Goal: Task Accomplishment & Management: Complete application form

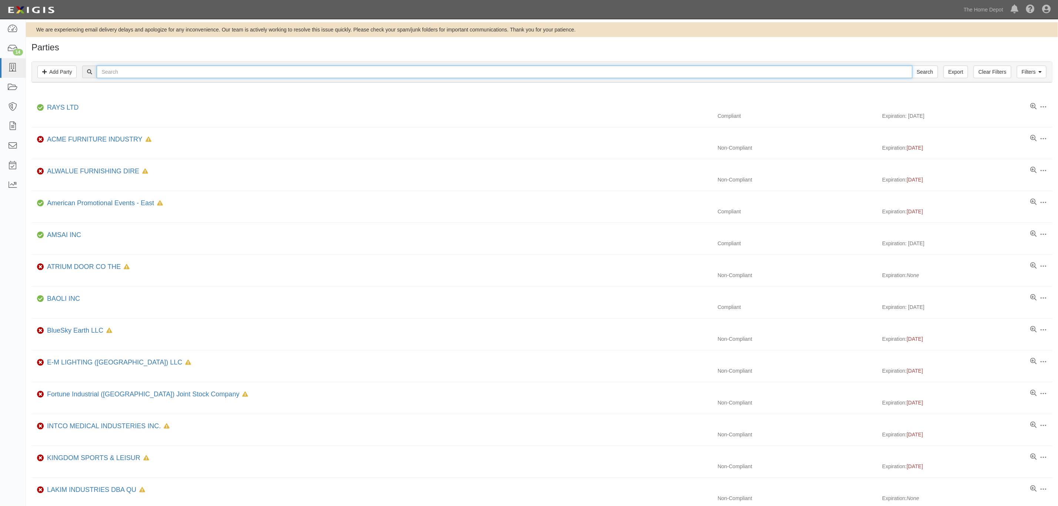
click at [201, 76] on input "text" at bounding box center [504, 72] width 815 height 13
paste input "SBP Varsity Holdings"
type input "SBP Varsity Holdings"
click at [913, 76] on input "Search" at bounding box center [925, 72] width 26 height 13
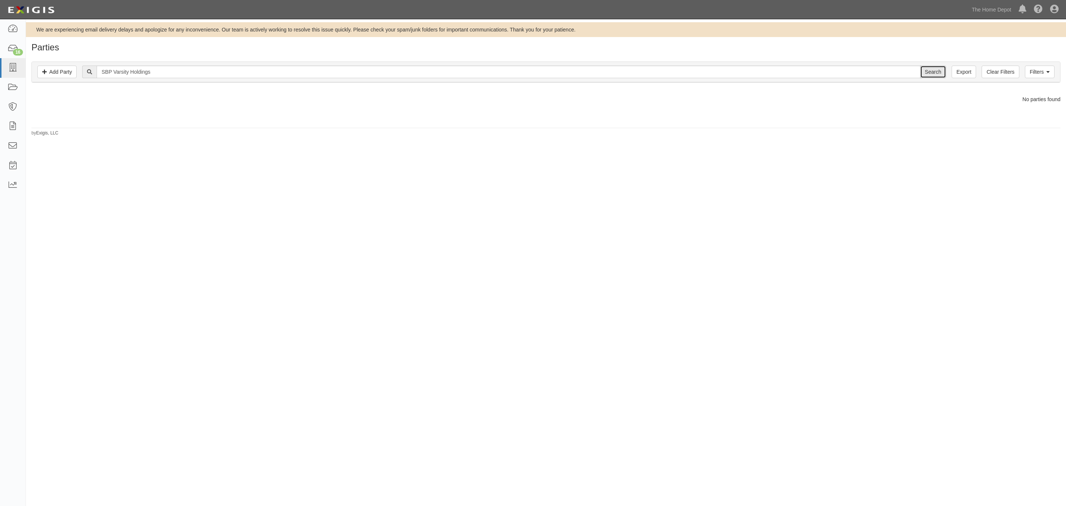
click at [925, 73] on input "Search" at bounding box center [934, 72] width 26 height 13
click at [290, 73] on input "SBP Varsity Holdings" at bounding box center [509, 72] width 824 height 13
paste input "US Lumber Group"
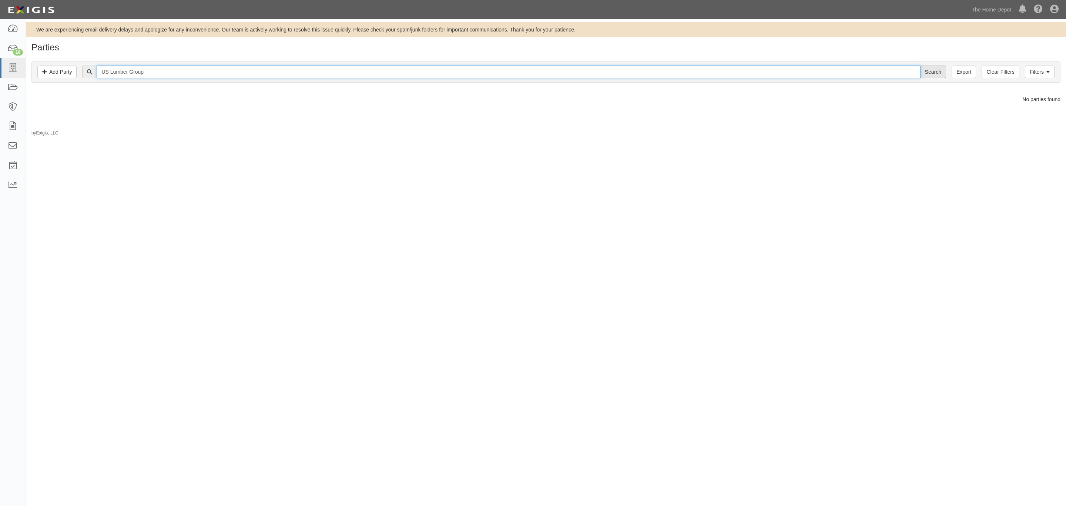
type input "US Lumber Group"
click at [929, 70] on input "Search" at bounding box center [934, 72] width 26 height 13
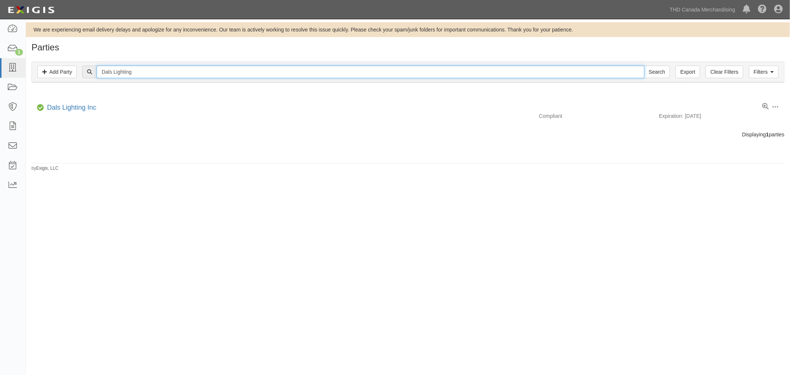
click at [166, 73] on input "Dals Lighting" at bounding box center [370, 72] width 547 height 13
paste input "SBP Varsity Holdings"
type input "SBP Varsity Holdings"
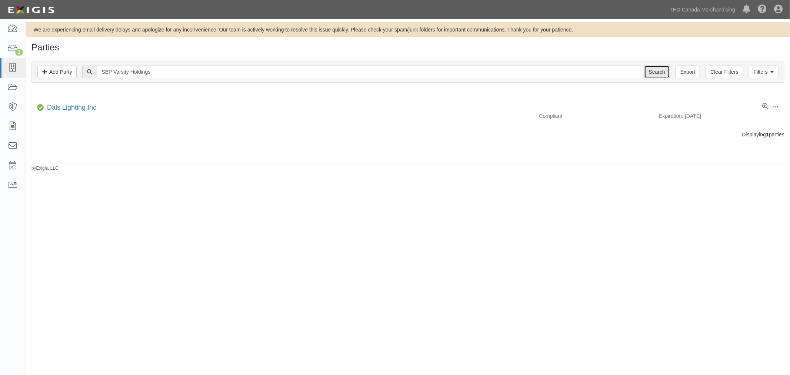
click at [662, 71] on input "Search" at bounding box center [657, 72] width 26 height 13
drag, startPoint x: 157, startPoint y: 74, endPoint x: 103, endPoint y: 61, distance: 55.3
click at [146, 73] on input "SBP Varsity Holdings" at bounding box center [370, 72] width 547 height 13
drag, startPoint x: 103, startPoint y: 61, endPoint x: 96, endPoint y: 60, distance: 7.6
click at [92, 59] on div "Filters Add Party Clear Filters Export SBP Varsity Holdings Search Filters Comp…" at bounding box center [408, 73] width 764 height 34
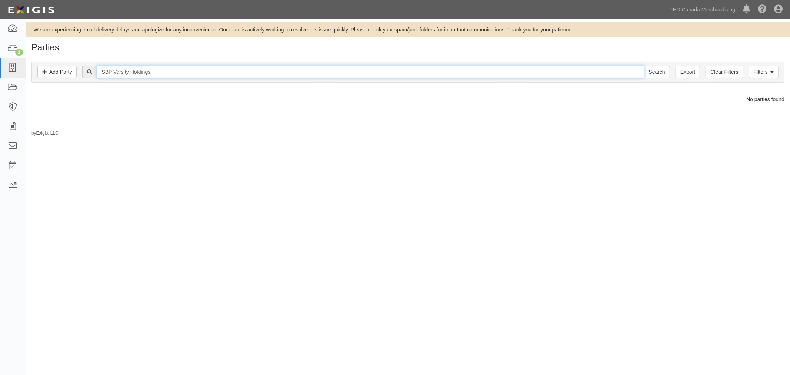
click at [153, 72] on input "SBP Varsity Holdings" at bounding box center [370, 72] width 547 height 13
paste input "pecialty Building Products, Inc."
type input "Specialty Building Products, Inc."
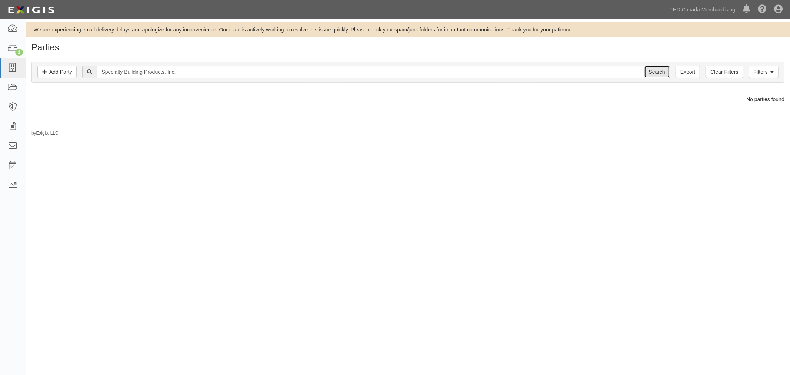
click at [660, 73] on input "Search" at bounding box center [657, 72] width 26 height 13
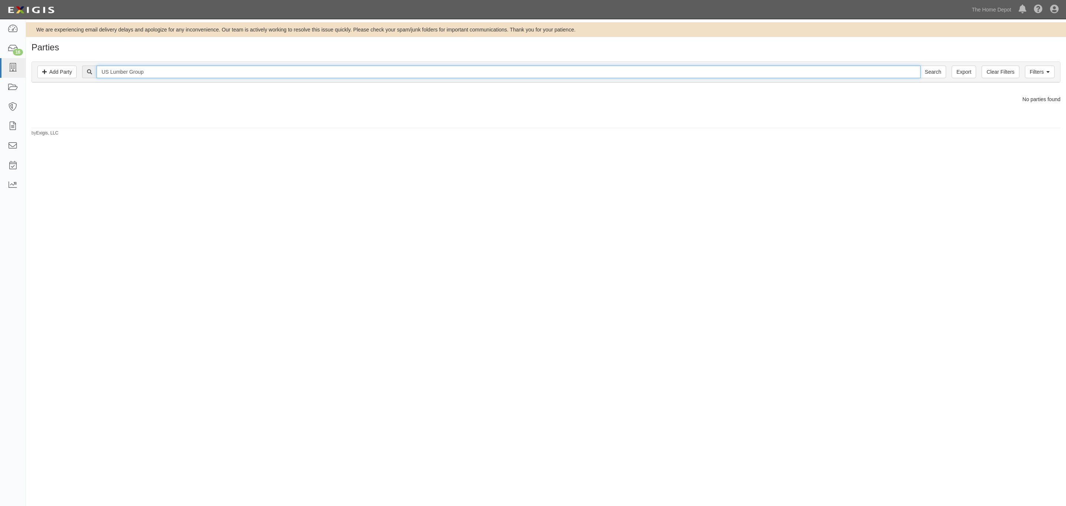
click at [260, 69] on input "US Lumber Group" at bounding box center [509, 72] width 824 height 13
paste input "Specialty Building Products, Inc."
type input "Specialty Building Products, Inc."
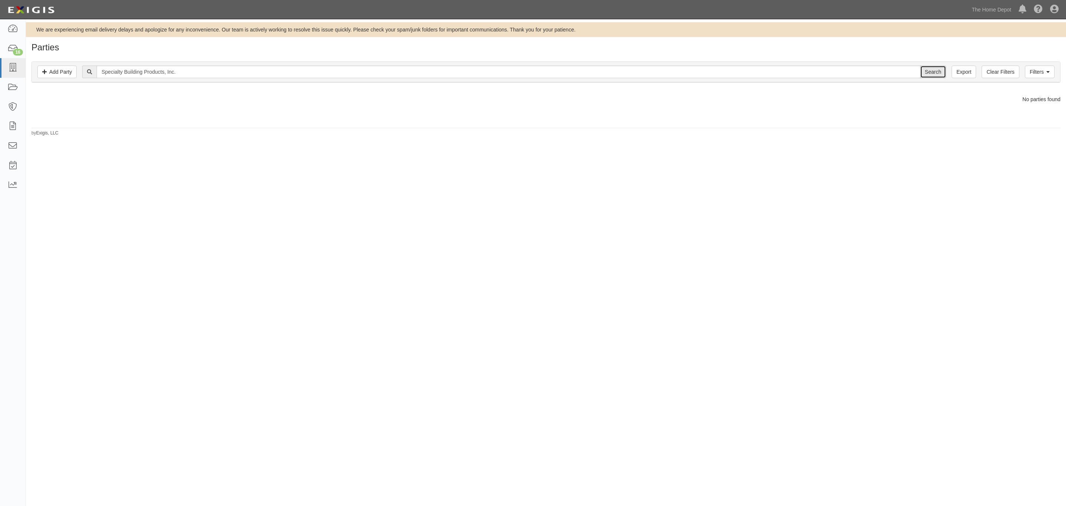
click at [925, 72] on input "Search" at bounding box center [934, 72] width 26 height 13
click at [210, 69] on input "Specialty Building Products, Inc." at bounding box center [509, 72] width 824 height 13
type input "Specialty Building Products"
click at [929, 70] on input "Search" at bounding box center [934, 72] width 26 height 13
drag, startPoint x: 175, startPoint y: 71, endPoint x: 81, endPoint y: 68, distance: 93.4
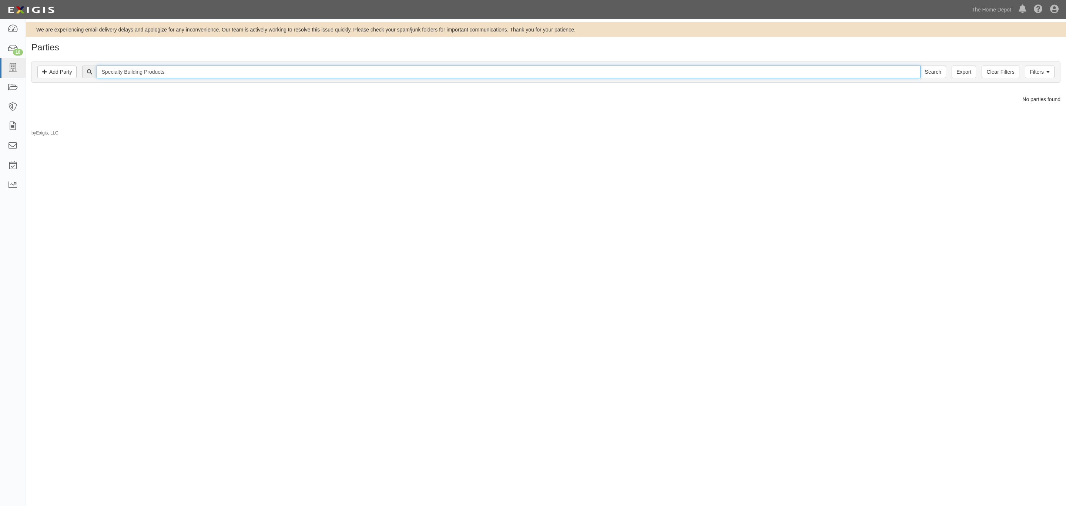
click at [81, 68] on div "Specialty Building Products Search" at bounding box center [546, 72] width 1018 height 13
click at [152, 76] on input "Specialty Building Products" at bounding box center [509, 72] width 824 height 13
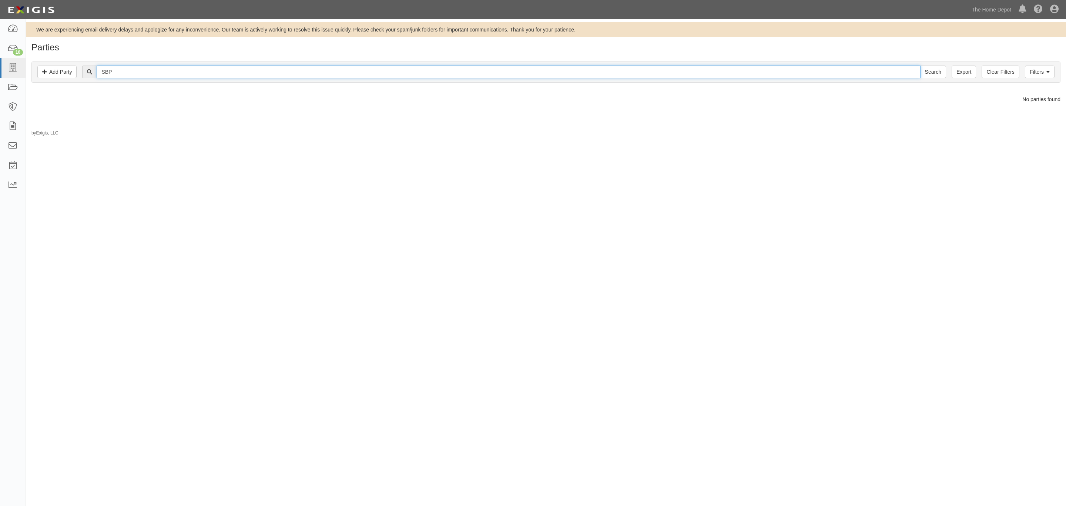
type input "SBP"
click at [921, 66] on input "Search" at bounding box center [934, 72] width 26 height 13
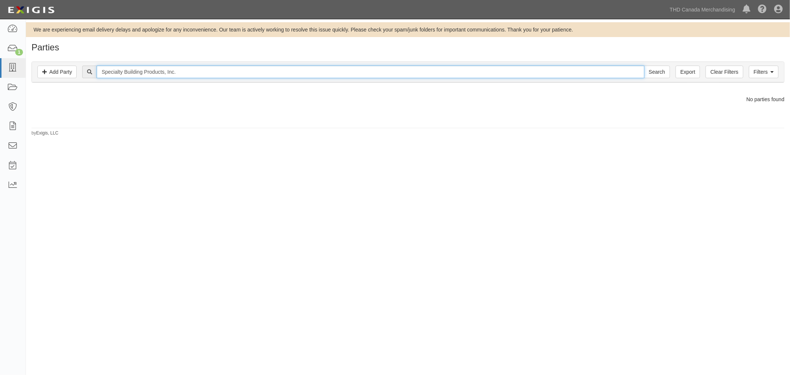
click at [199, 75] on input "Specialty Building Products, Inc." at bounding box center [370, 72] width 547 height 13
type input "Specialty Building Products"
click at [644, 66] on input "Search" at bounding box center [657, 72] width 26 height 13
click at [177, 77] on input "Specialty Building Products" at bounding box center [370, 72] width 547 height 13
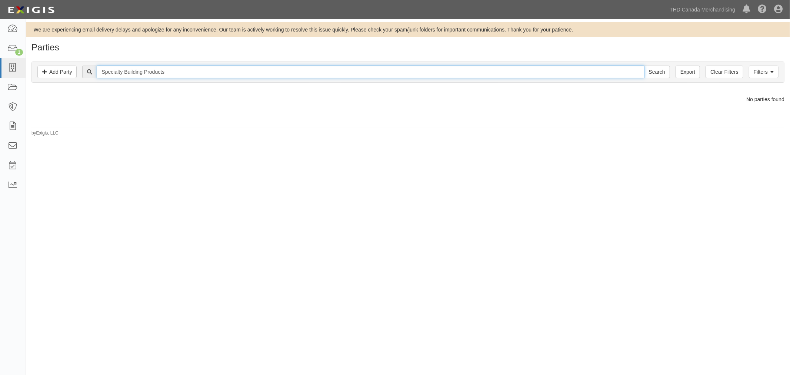
click at [177, 77] on input "Specialty Building Products" at bounding box center [370, 72] width 547 height 13
paste input "Alberta Trus"
type input "Alberta Truss"
click at [657, 76] on input "Search" at bounding box center [657, 72] width 26 height 13
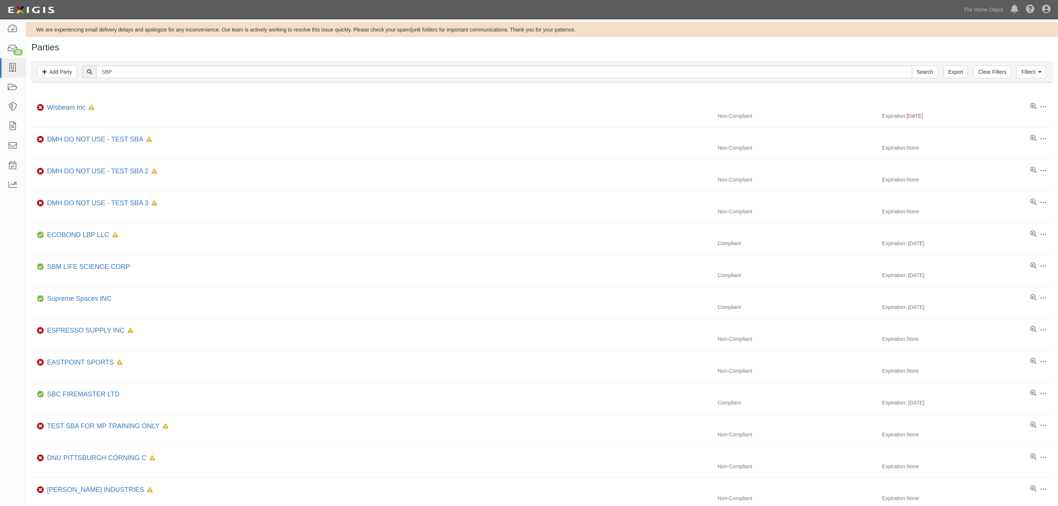
click at [180, 80] on div "Filters Add Party Clear Filters Export SBP Search Filters" at bounding box center [542, 72] width 1020 height 20
click at [181, 74] on input "SBP" at bounding box center [504, 72] width 815 height 13
paste input "[GEOGRAPHIC_DATA]"
type input "[GEOGRAPHIC_DATA]"
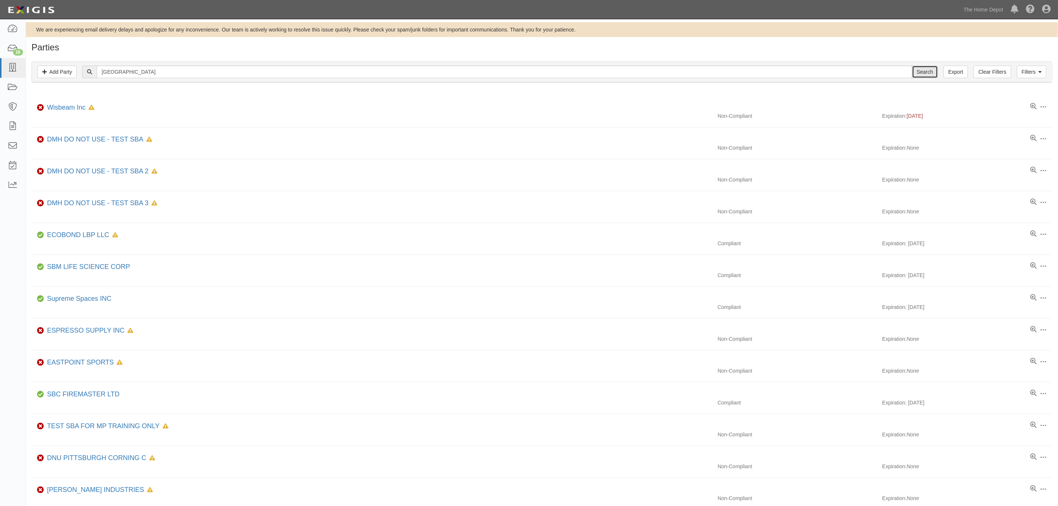
click at [925, 71] on input "Search" at bounding box center [925, 72] width 26 height 13
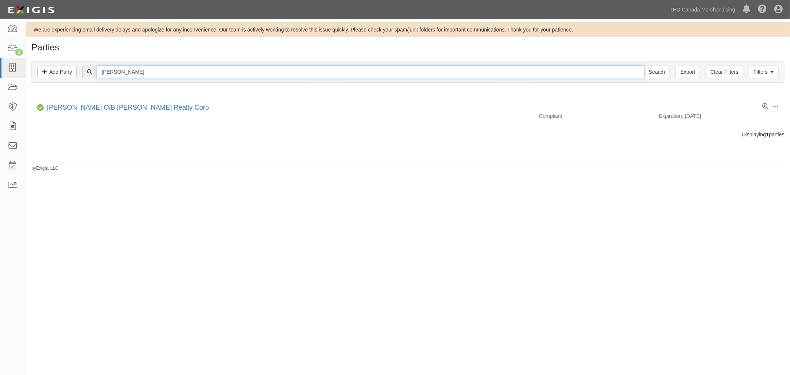
click at [141, 74] on input "[PERSON_NAME]" at bounding box center [370, 72] width 547 height 13
paste input "HOXWELL INTERNATIONA"
type input "HOXWELL INTERNATIONA"
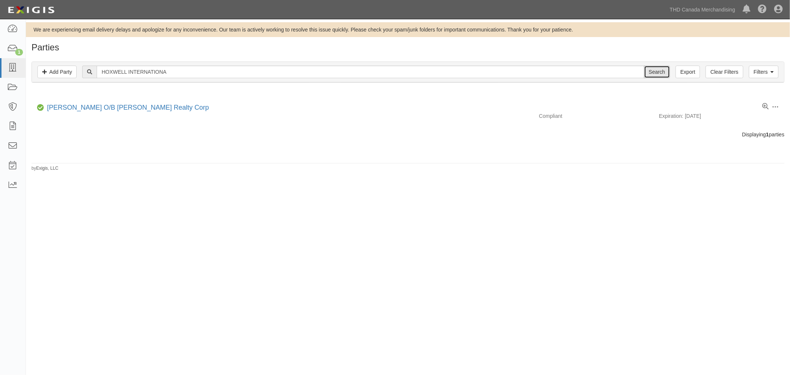
click at [647, 72] on input "Search" at bounding box center [657, 72] width 26 height 13
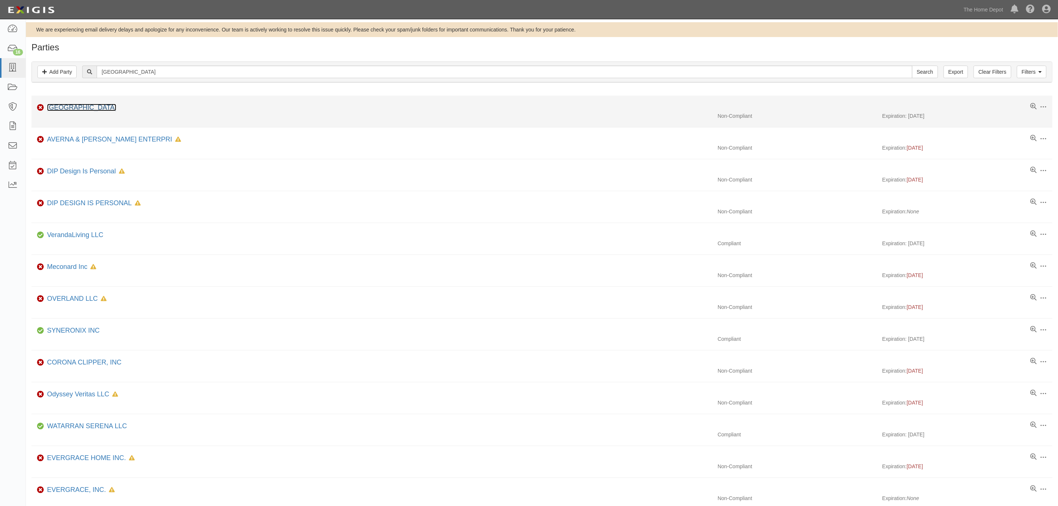
click at [60, 108] on link "[GEOGRAPHIC_DATA]" at bounding box center [81, 107] width 69 height 7
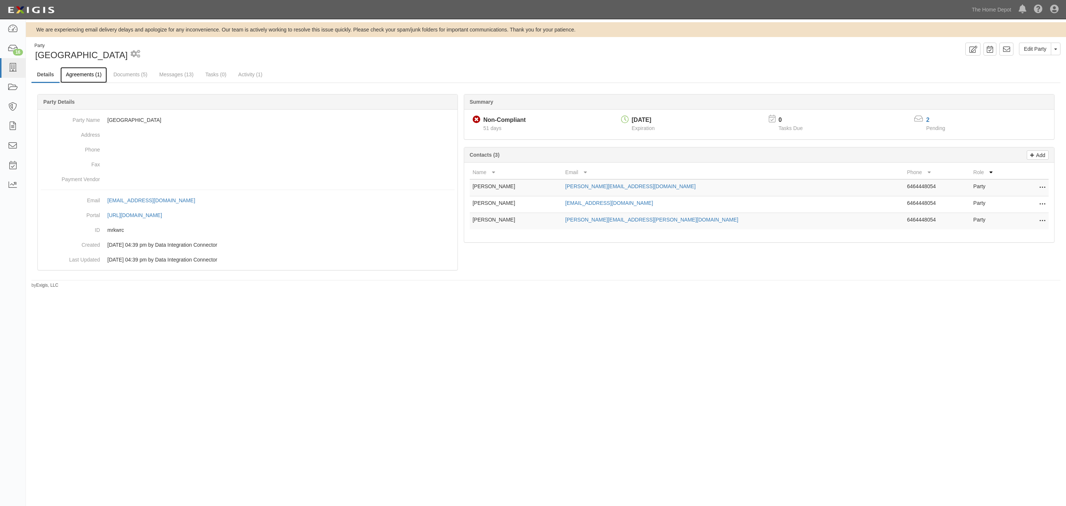
click at [89, 75] on link "Agreements (1)" at bounding box center [83, 75] width 47 height 16
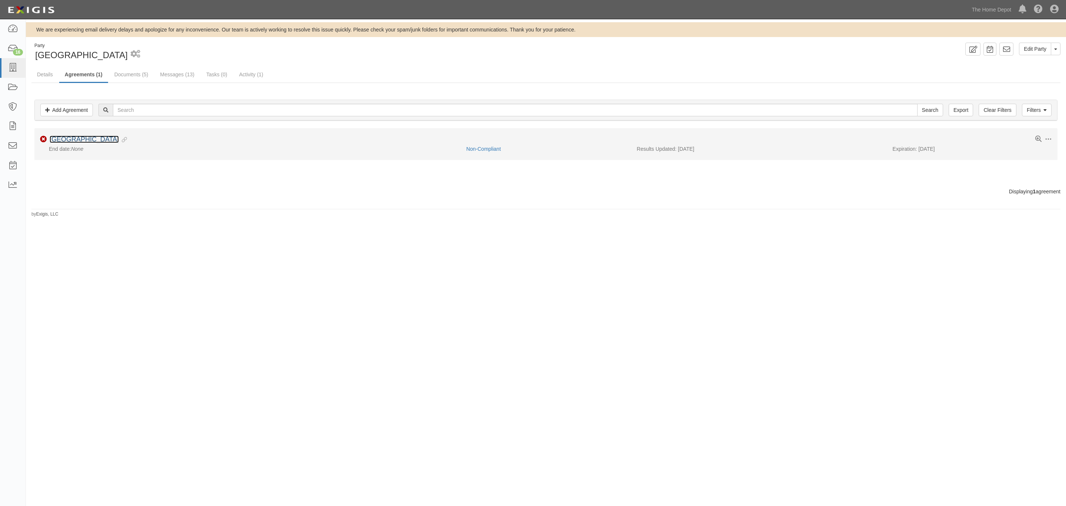
click at [66, 140] on link "[GEOGRAPHIC_DATA]" at bounding box center [84, 139] width 69 height 7
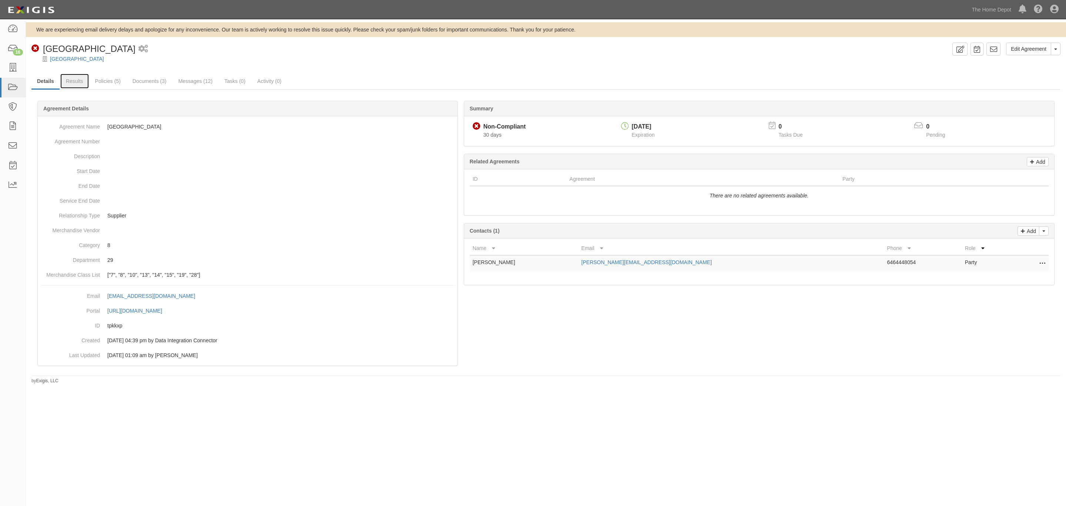
click at [66, 81] on link "Results" at bounding box center [74, 81] width 29 height 15
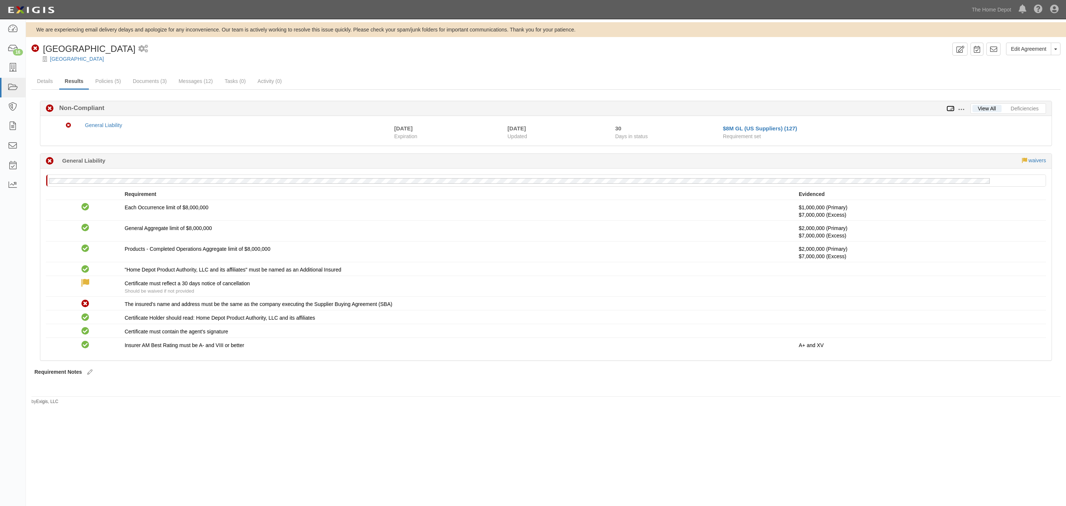
click at [952, 108] on icon at bounding box center [951, 108] width 8 height 5
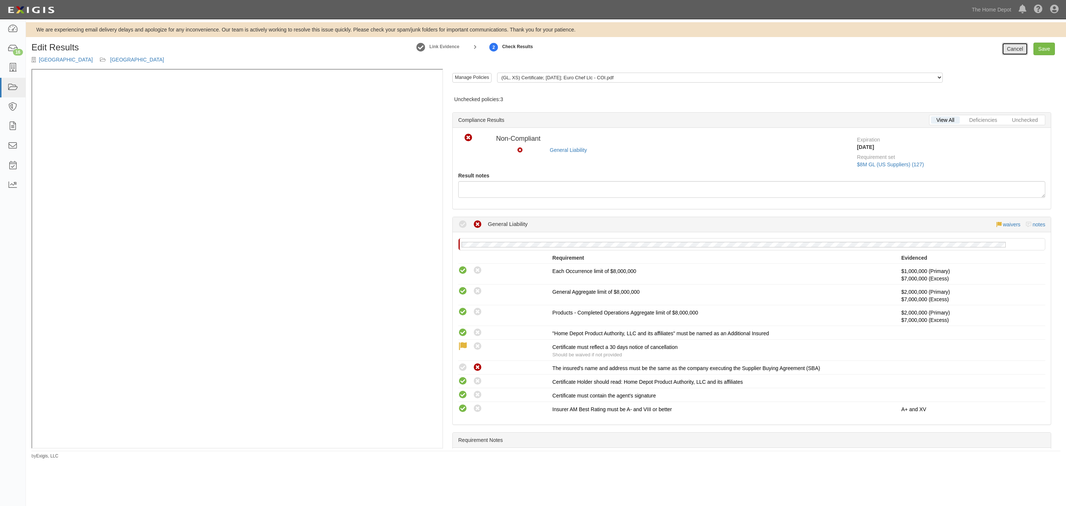
click at [1008, 48] on link "Cancel" at bounding box center [1015, 49] width 26 height 13
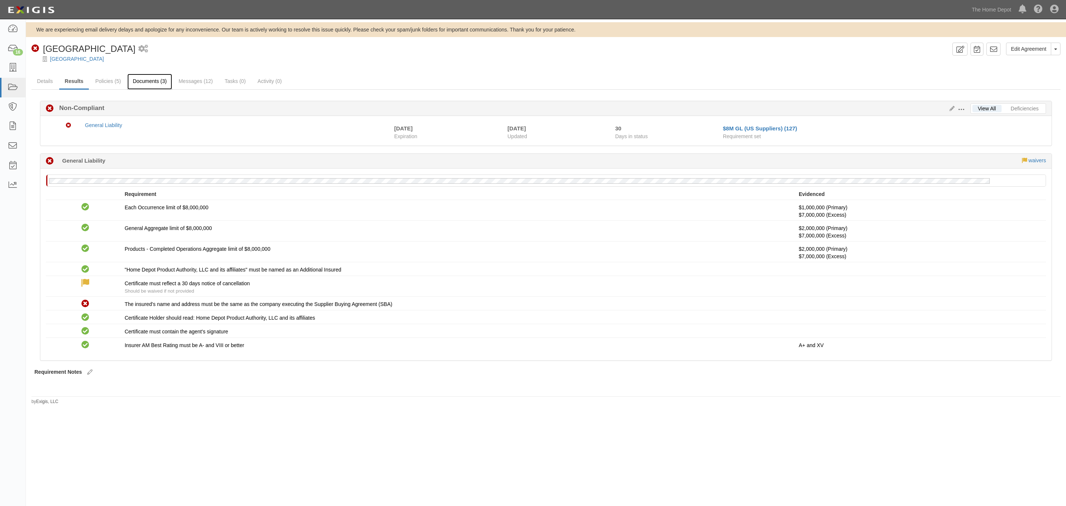
click at [159, 80] on link "Documents (3)" at bounding box center [149, 82] width 45 height 16
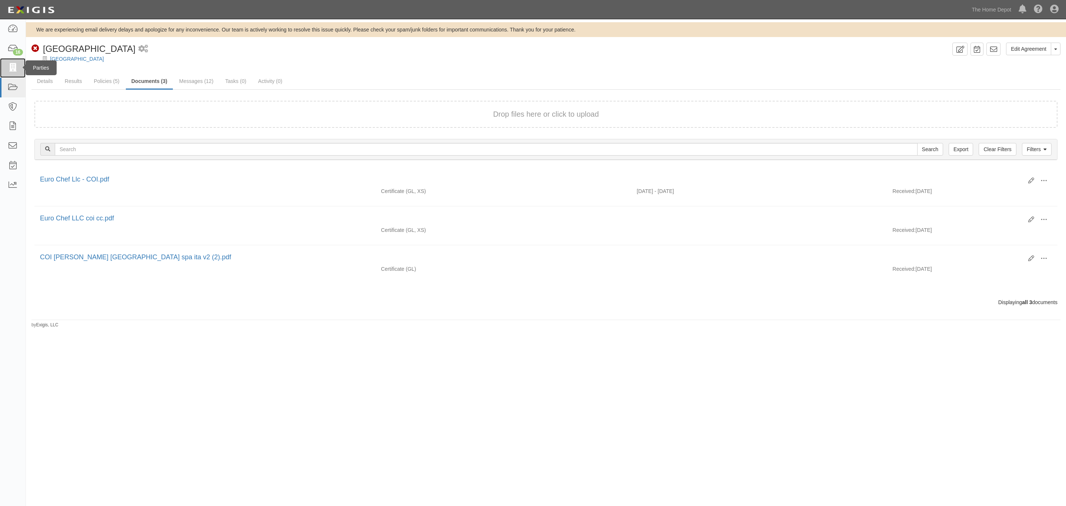
click at [13, 71] on icon at bounding box center [12, 68] width 10 height 9
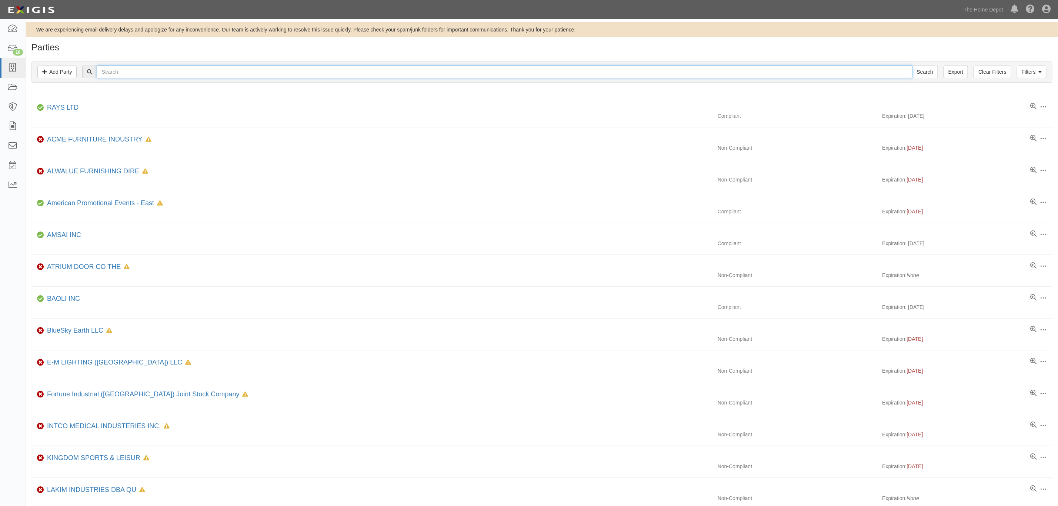
click at [223, 69] on input "text" at bounding box center [504, 72] width 815 height 13
paste input "Company Name: VALERIO IMPORT LLC"
drag, startPoint x: 142, startPoint y: 70, endPoint x: 86, endPoint y: 70, distance: 56.3
click at [86, 70] on div "Company Name: VALERIO IMPORT LLC Search" at bounding box center [509, 72] width 855 height 13
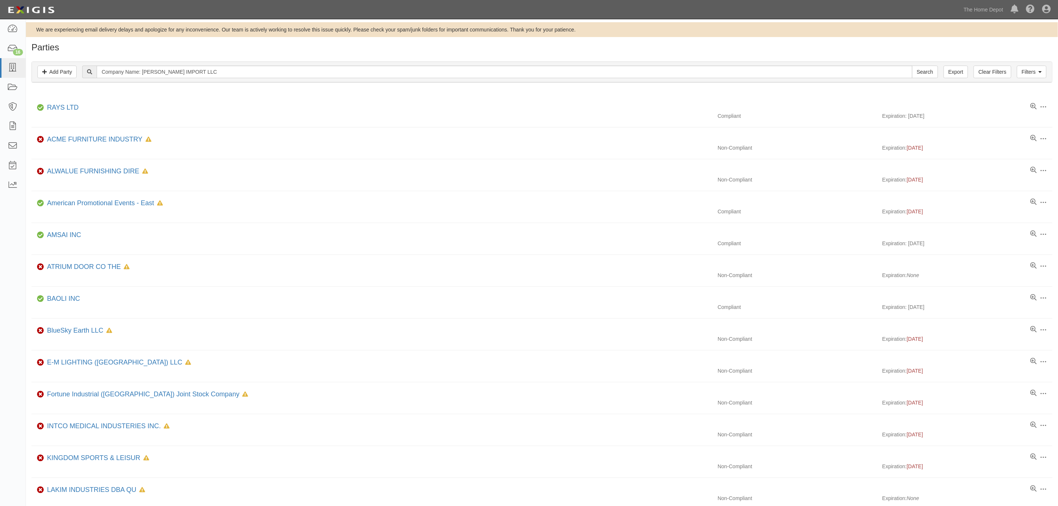
click at [86, 70] on div at bounding box center [89, 72] width 14 height 13
drag, startPoint x: 146, startPoint y: 70, endPoint x: 57, endPoint y: 69, distance: 88.9
click at [57, 69] on div "Filters Add Party Clear Filters Export Company Name: VALERIO IMPORT LLC Search …" at bounding box center [542, 72] width 1020 height 20
type input "VALERIO IMPORT LLC"
click at [912, 66] on input "Search" at bounding box center [925, 72] width 26 height 13
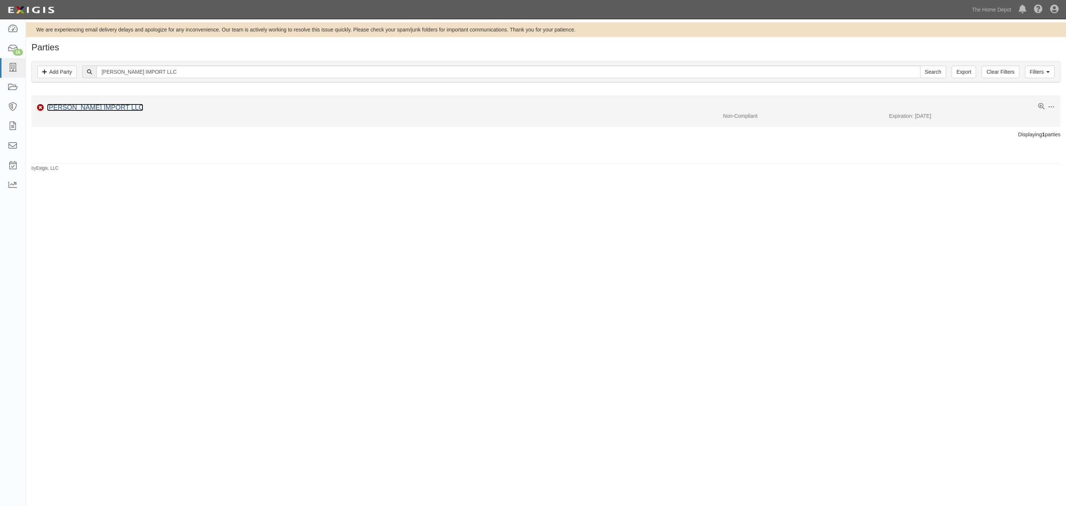
click at [83, 109] on link "[PERSON_NAME] IMPORT LLC" at bounding box center [95, 107] width 96 height 7
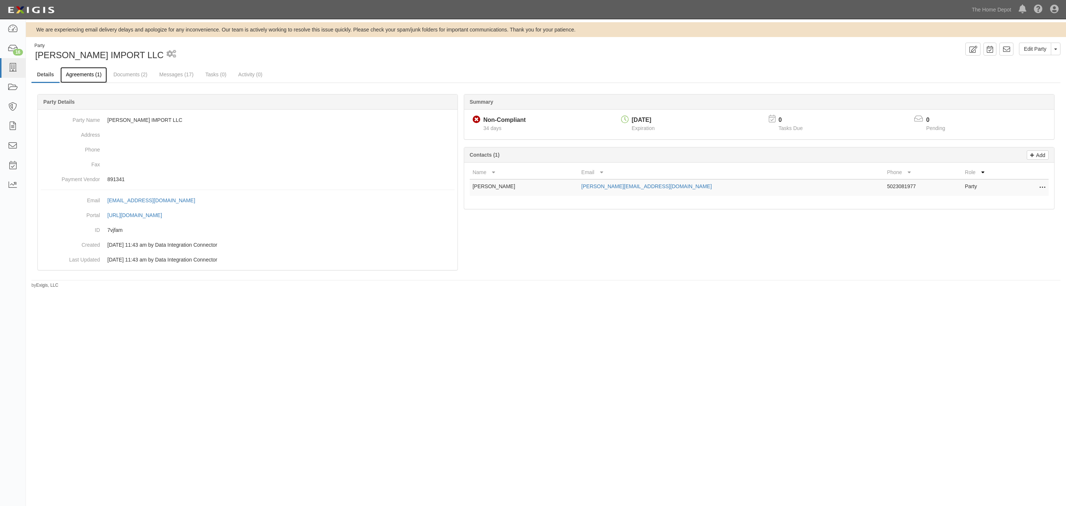
click at [87, 71] on link "Agreements (1)" at bounding box center [83, 75] width 47 height 16
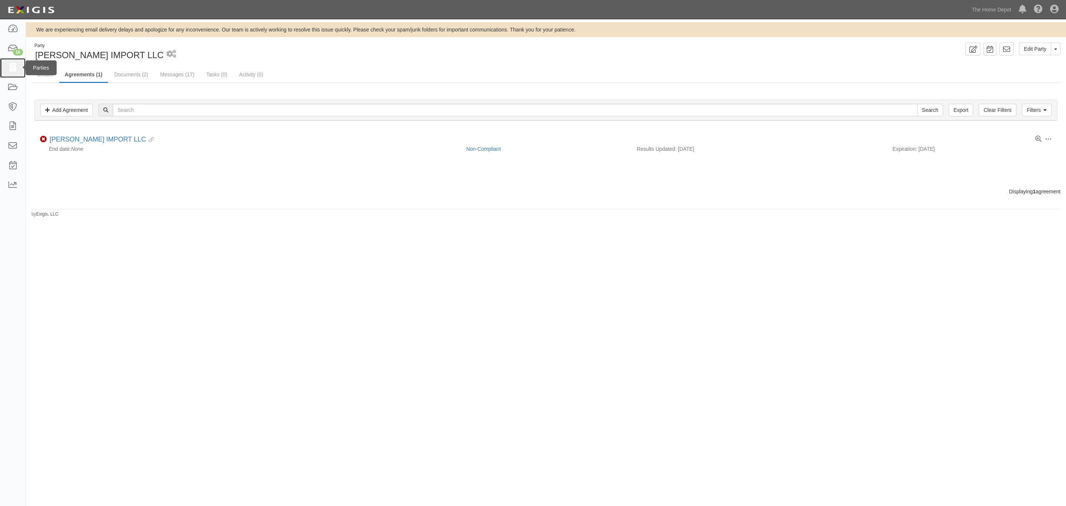
click at [11, 64] on icon at bounding box center [12, 68] width 10 height 9
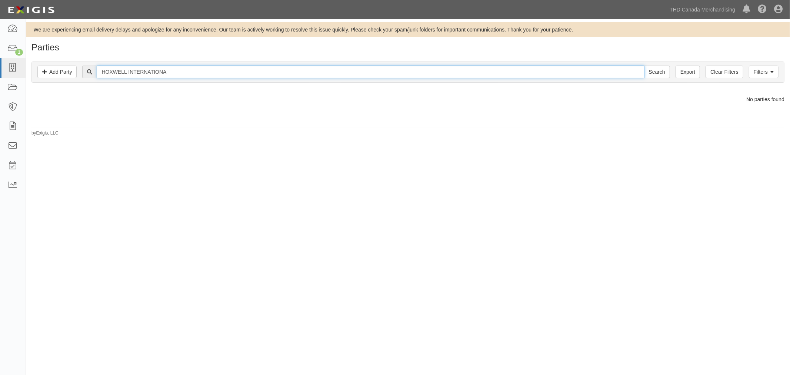
click at [226, 73] on input "HOXWELL INTERNATIONA" at bounding box center [370, 72] width 547 height 13
paste input "INNOVATIVE"
type input "INNOVATIVE EYEWEAR INC. DBA LUCYD"
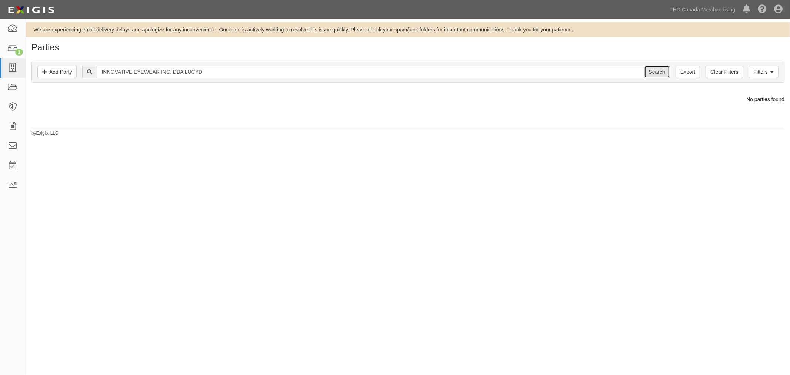
click at [645, 73] on input "Search" at bounding box center [657, 72] width 26 height 13
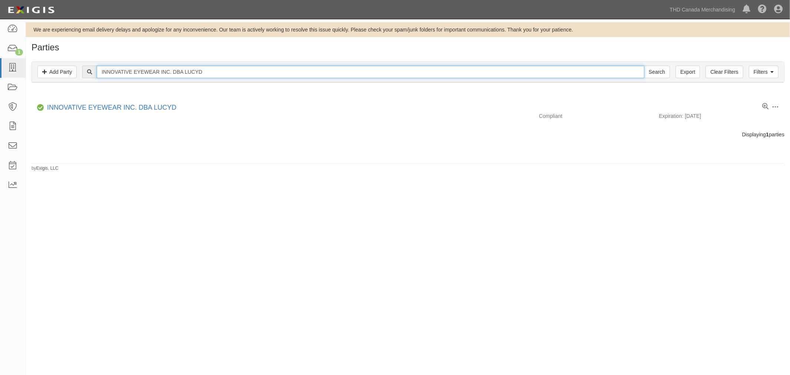
click at [223, 71] on input "INNOVATIVE EYEWEAR INC. DBA LUCYD" at bounding box center [370, 72] width 547 height 13
type input "robo"
click at [644, 66] on input "Search" at bounding box center [657, 72] width 26 height 13
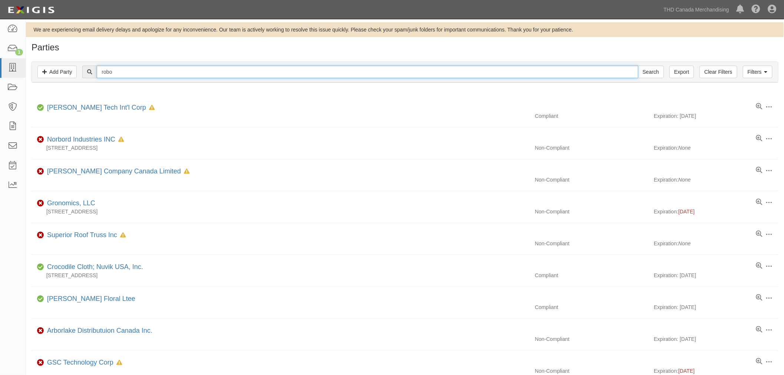
click at [221, 70] on input "robo" at bounding box center [367, 72] width 541 height 13
paste input "Koenders Water Solutions Inc"
type input "Koenders Water Solutions Inc"
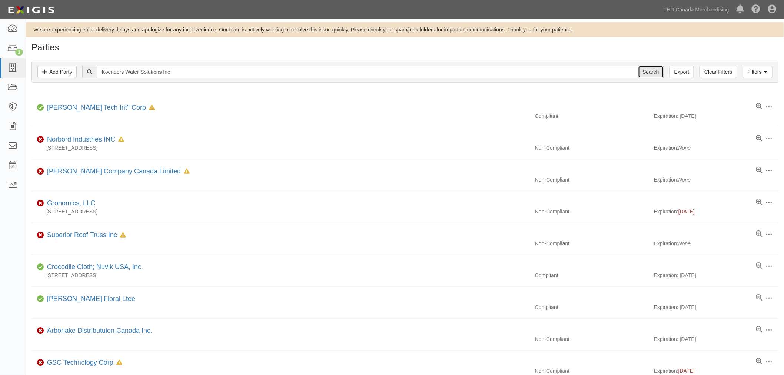
click at [642, 69] on input "Search" at bounding box center [651, 72] width 26 height 13
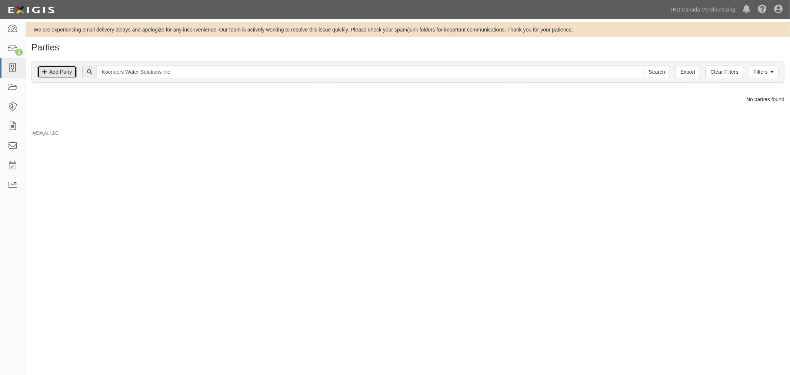
click at [69, 75] on link "Add Party" at bounding box center [56, 72] width 39 height 13
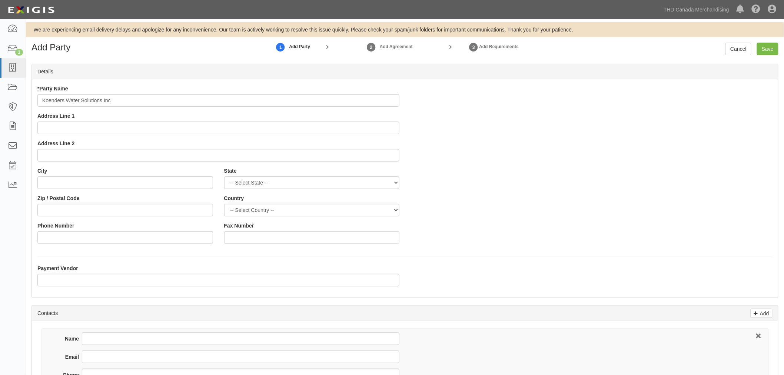
type input "Koenders Water Solutions Inc"
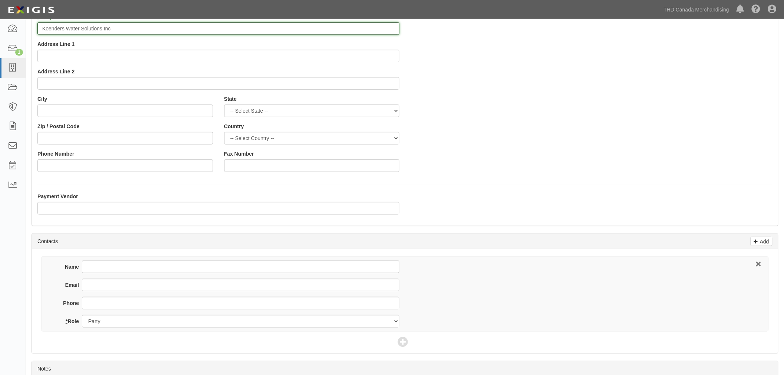
scroll to position [141, 0]
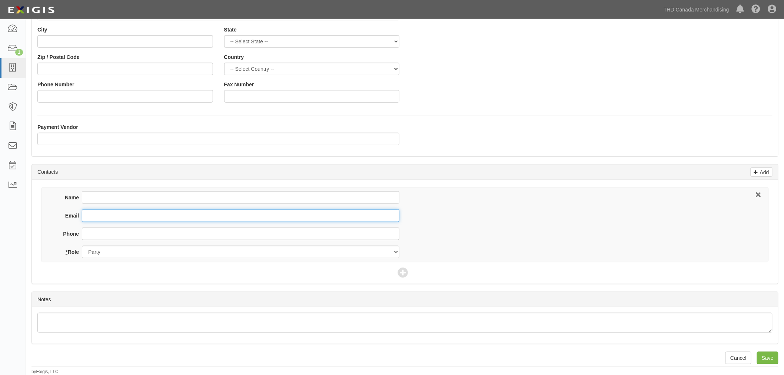
paste input "[EMAIL_ADDRESS][DOMAIN_NAME]"
type input "[EMAIL_ADDRESS][DOMAIN_NAME]"
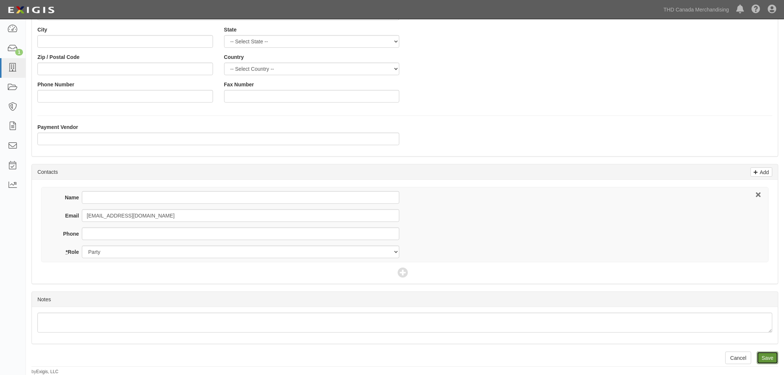
click at [765, 353] on input "Save" at bounding box center [766, 357] width 21 height 13
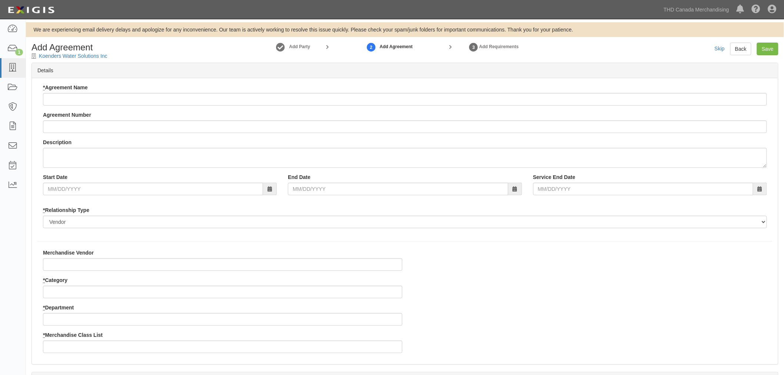
click at [38, 57] on icon at bounding box center [34, 56] width 7 height 5
drag, startPoint x: 38, startPoint y: 57, endPoint x: 98, endPoint y: 62, distance: 60.5
click at [34, 60] on form "Add Agreement Koenders Water Solutions Inc Add Party 2 Add Agreement 3 Add Requ…" at bounding box center [404, 331] width 746 height 576
click at [116, 54] on div "Add Agreement Koenders Water Solutions Inc" at bounding box center [121, 51] width 190 height 17
click at [103, 56] on div "Add Agreement Koenders Water Solutions Inc" at bounding box center [121, 51] width 190 height 17
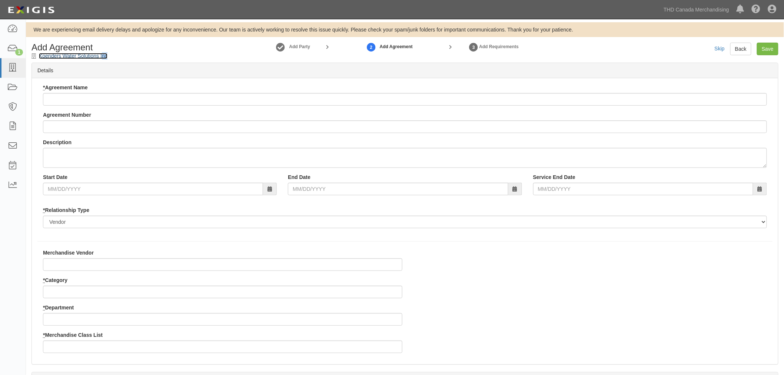
click at [52, 56] on link "Koenders Water Solutions Inc" at bounding box center [73, 56] width 69 height 6
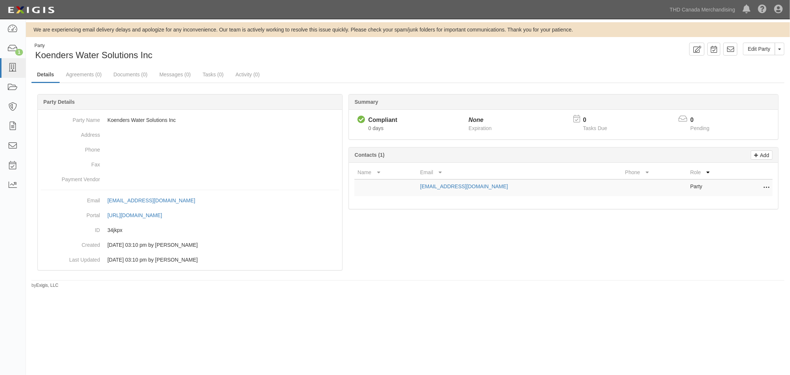
click at [159, 56] on div "Party Koenders Water Solutions Inc" at bounding box center [216, 52] width 371 height 19
click at [117, 55] on span "Koenders Water Solutions Inc" at bounding box center [93, 55] width 117 height 10
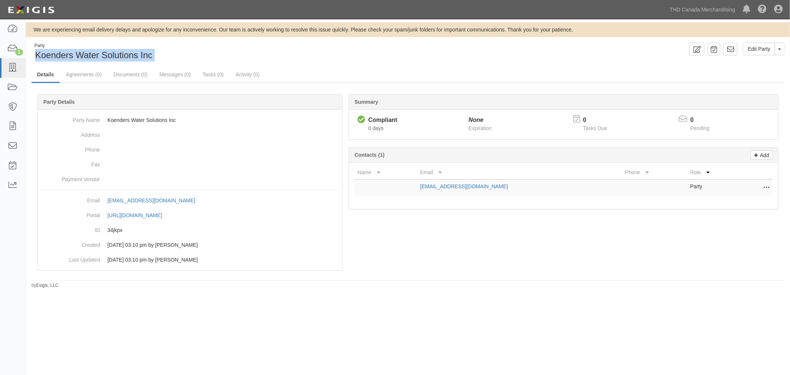
copy div "Koenders Water Solutions Inc Edit Party Toggle Party Dropdown View Audit Trail …"
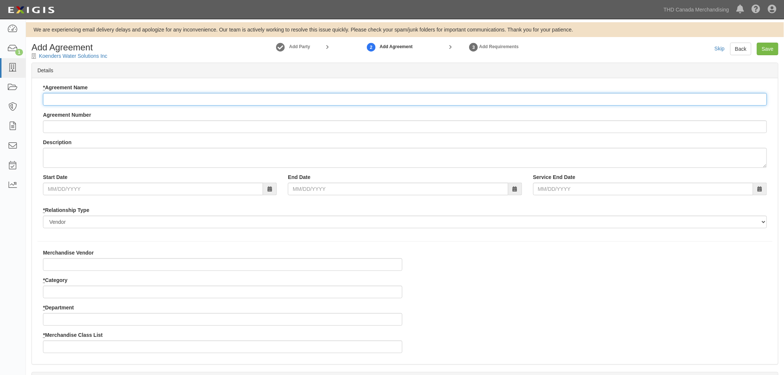
click at [96, 94] on input "* Agreement Name" at bounding box center [405, 99] width 724 height 13
paste input "Koenders Water Solutions Inc"
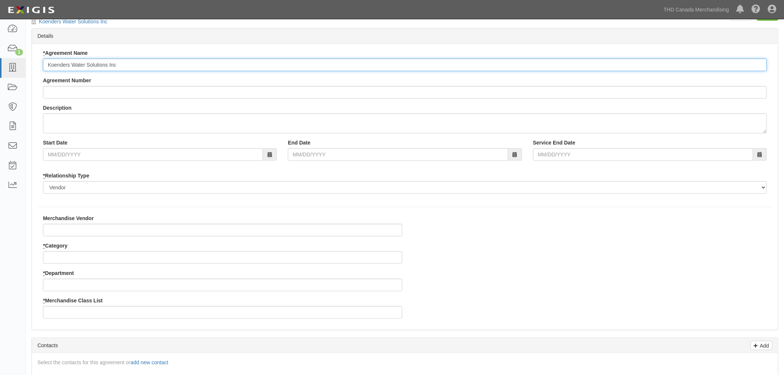
scroll to position [82, 0]
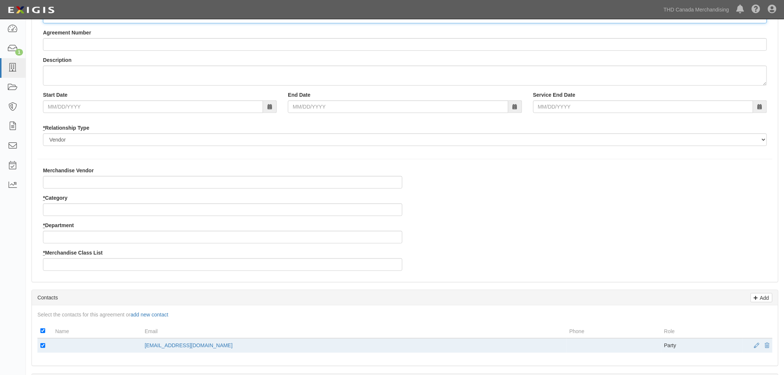
type input "Koenders Water Solutions Inc"
click at [68, 208] on input "* Category" at bounding box center [222, 209] width 359 height 13
type input "8"
type input "28"
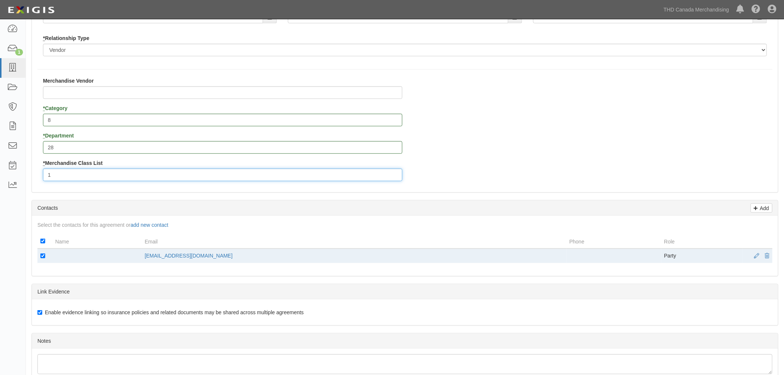
scroll to position [206, 0]
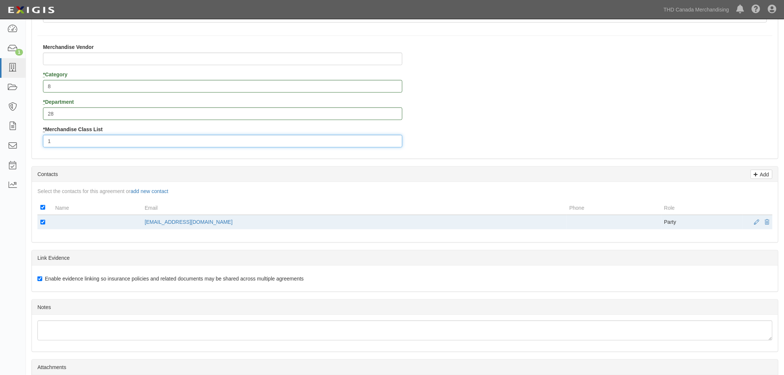
type input "1"
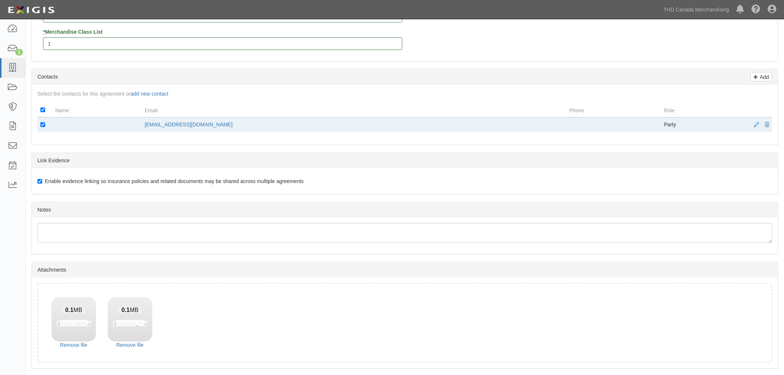
scroll to position [328, 0]
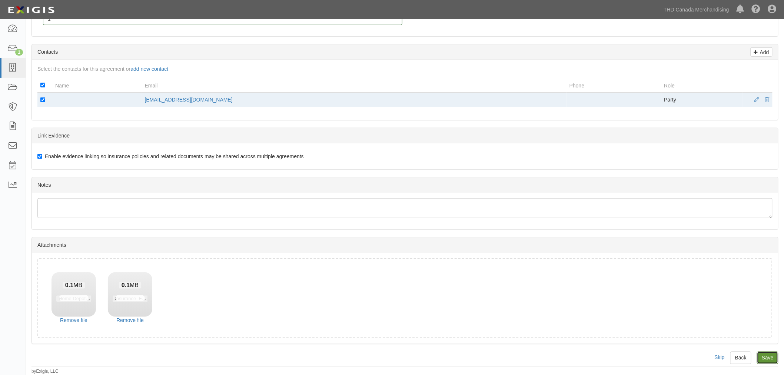
click at [771, 351] on input "Save" at bounding box center [766, 357] width 21 height 13
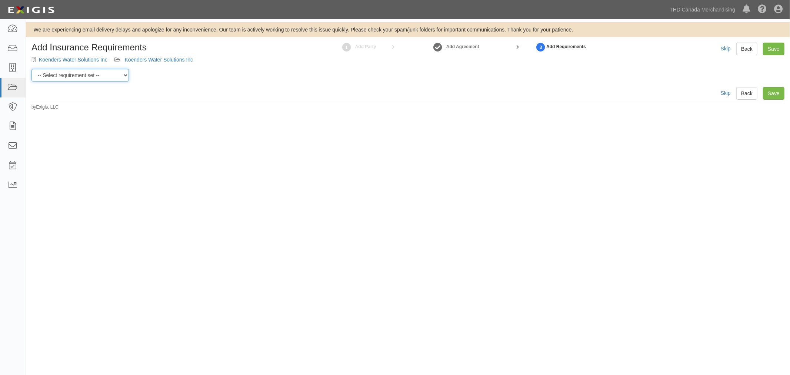
drag, startPoint x: 94, startPoint y: 71, endPoint x: 96, endPoint y: 76, distance: 5.2
click at [94, 71] on select "-- Select requirement set -- $20M GL (Canadian Supplier) $20M GL (Non-Canadian …" at bounding box center [79, 75] width 97 height 13
select select "37054"
click at [31, 69] on select "-- Select requirement set -- $20M GL (Canadian Supplier) $20M GL (Non-Canadian …" at bounding box center [79, 75] width 97 height 13
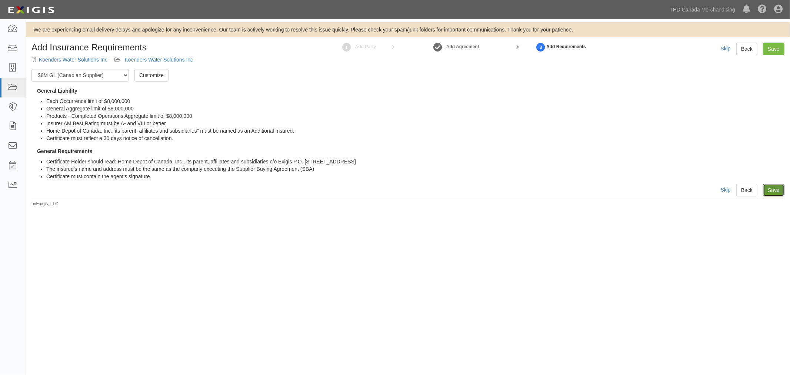
click at [769, 193] on link "Save" at bounding box center [773, 190] width 21 height 13
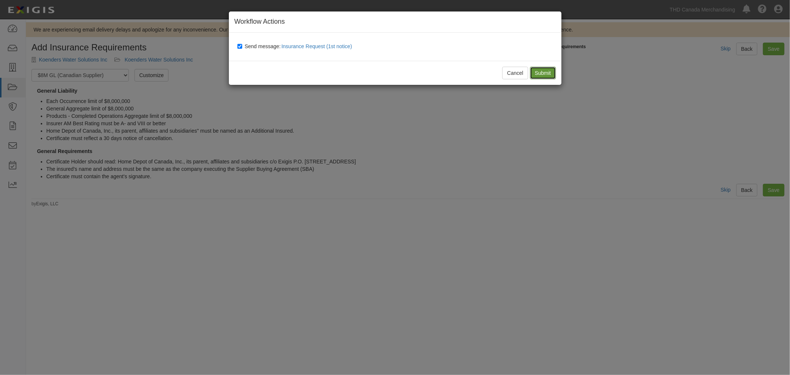
click at [541, 71] on input "Submit" at bounding box center [543, 73] width 26 height 13
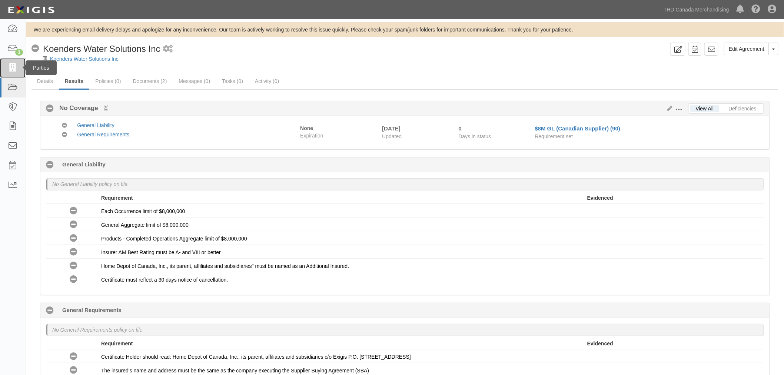
click at [16, 61] on link at bounding box center [13, 68] width 26 height 20
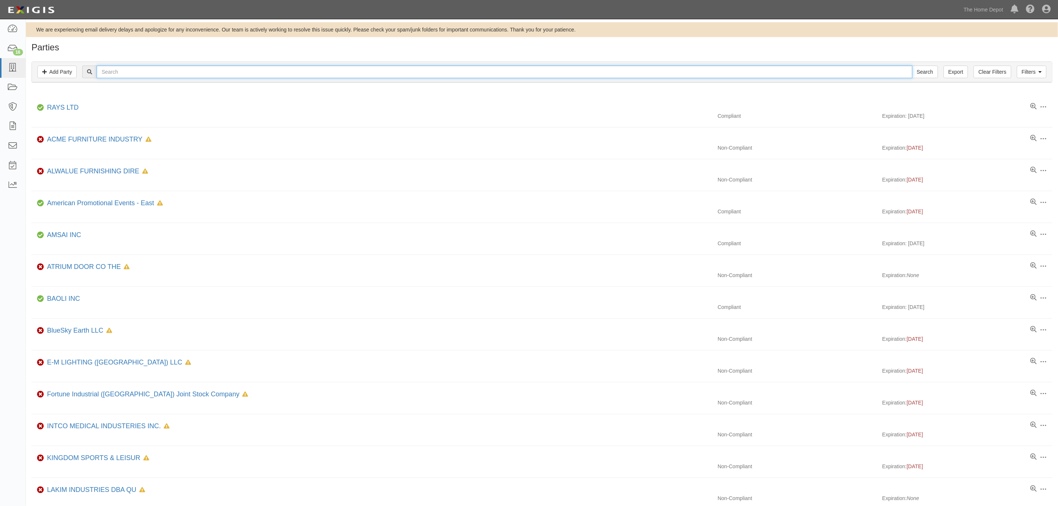
click at [271, 68] on input "text" at bounding box center [504, 72] width 815 height 13
type input "[PERSON_NAME]"
click at [912, 66] on input "Search" at bounding box center [925, 72] width 26 height 13
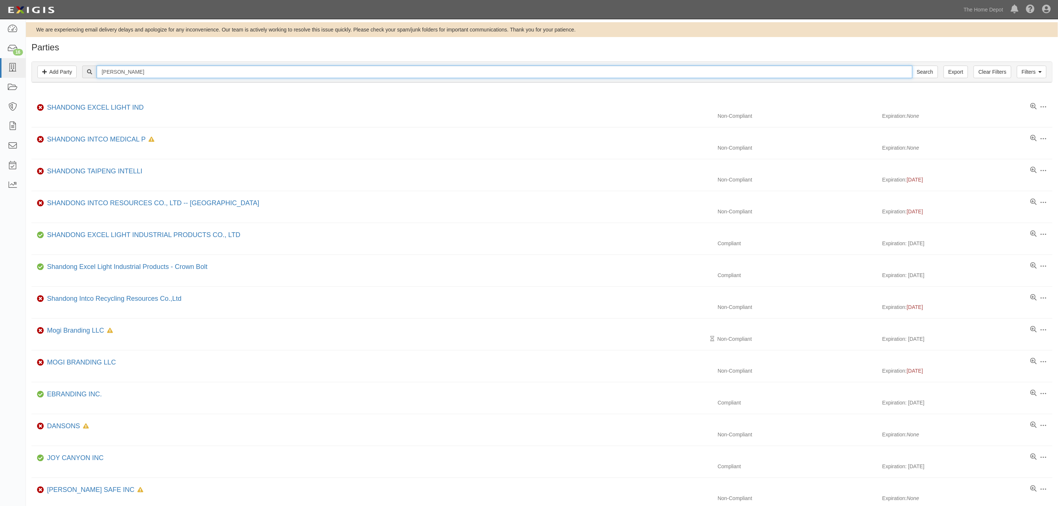
click at [129, 76] on input "randon" at bounding box center [504, 72] width 815 height 13
paste input "E.H. (US) LLC"
type input "E.H. (US) LLC"
click at [918, 69] on input "Search" at bounding box center [925, 72] width 26 height 13
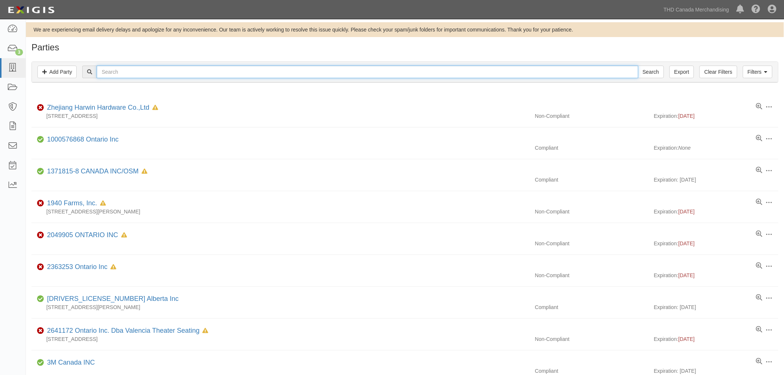
click at [159, 73] on input "text" at bounding box center [367, 72] width 541 height 13
type input "t"
type input "[PERSON_NAME]"
click at [638, 66] on input "Search" at bounding box center [651, 72] width 26 height 13
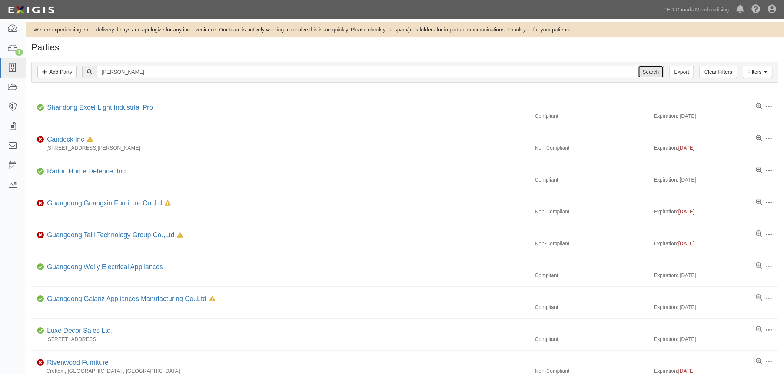
click at [650, 72] on input "Search" at bounding box center [651, 72] width 26 height 13
drag, startPoint x: 110, startPoint y: 71, endPoint x: 123, endPoint y: 73, distance: 13.1
click at [110, 71] on input "[PERSON_NAME]" at bounding box center [367, 72] width 541 height 13
type input "radon"
click at [638, 66] on input "Search" at bounding box center [651, 72] width 26 height 13
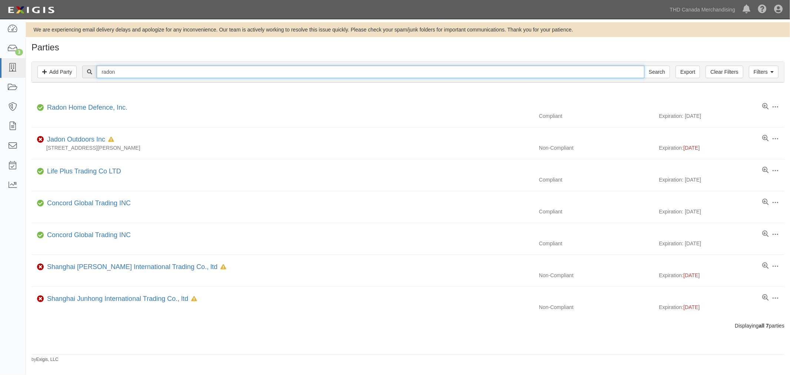
click at [147, 73] on input "radon" at bounding box center [370, 72] width 547 height 13
paste input "Aoutke"
type input "Aoutke"
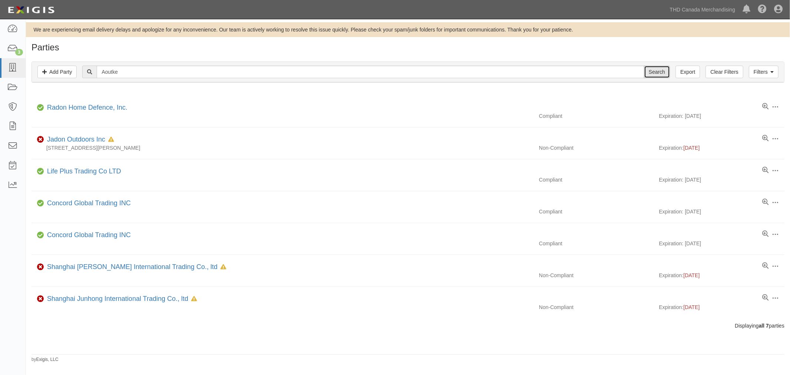
click at [646, 71] on input "Search" at bounding box center [657, 72] width 26 height 13
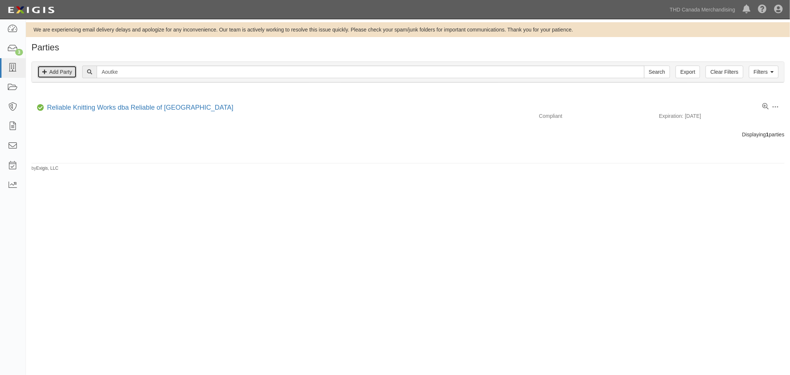
click at [67, 70] on link "Add Party" at bounding box center [56, 72] width 39 height 13
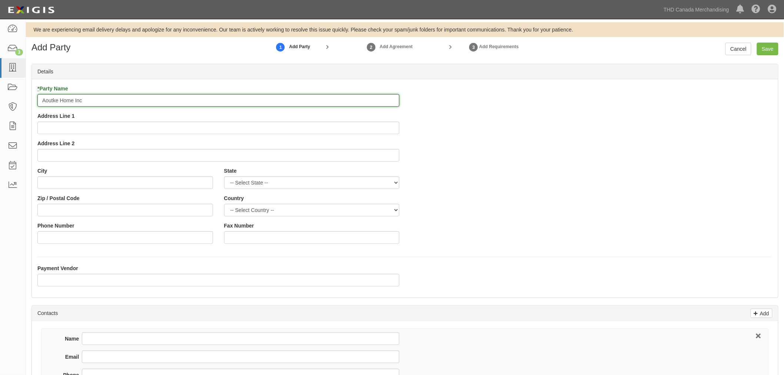
type input "Aoutke Home Inc"
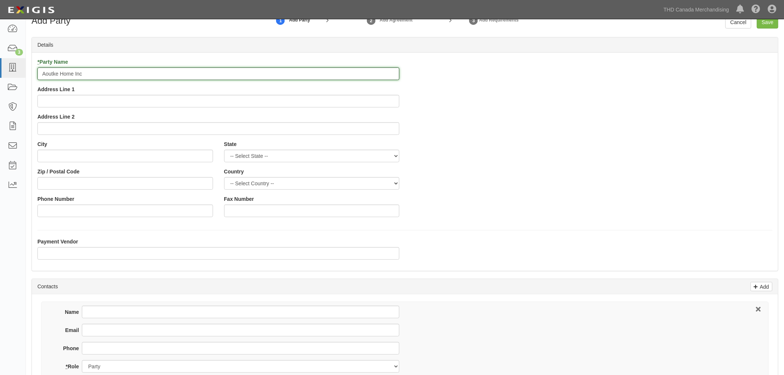
scroll to position [41, 0]
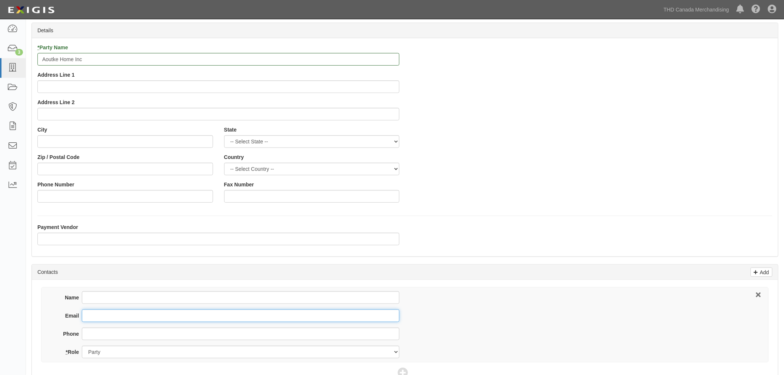
click at [97, 314] on input "Email" at bounding box center [240, 315] width 317 height 13
paste input "[EMAIL_ADDRESS][PERSON_NAME][DOMAIN_NAME]"
type input "[EMAIL_ADDRESS][PERSON_NAME][DOMAIN_NAME]"
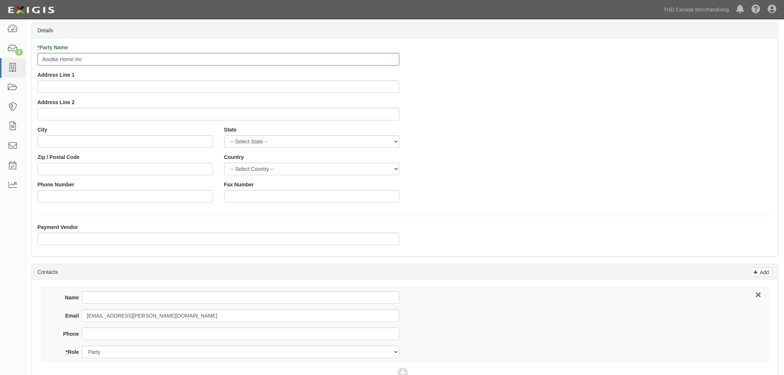
click at [478, 262] on form "Add Party 1 Add Party 2 Add Agreement 3 Add Requirements Cancel Save Details * …" at bounding box center [404, 222] width 746 height 442
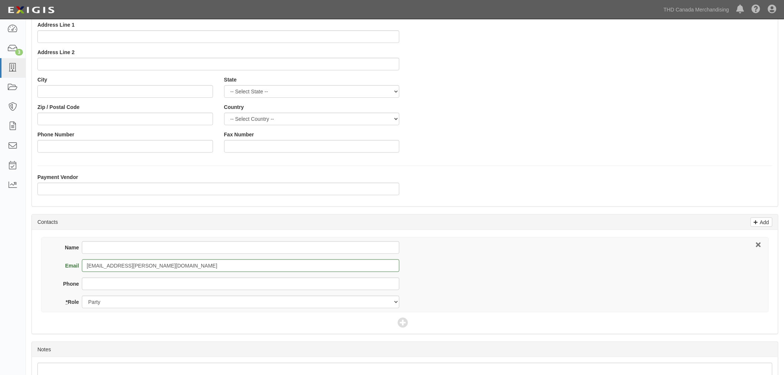
scroll to position [141, 0]
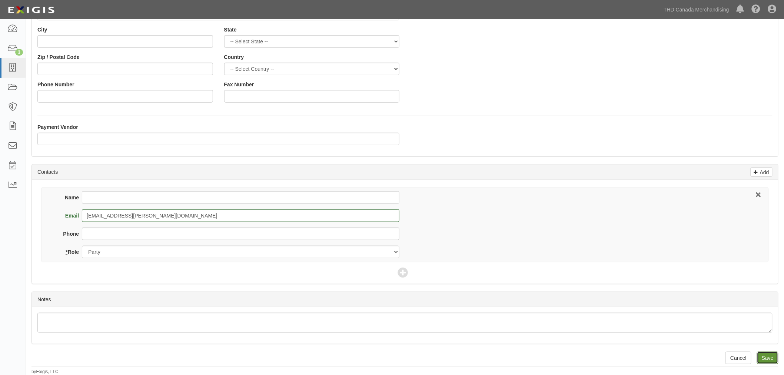
click at [771, 354] on input "Save" at bounding box center [766, 357] width 21 height 13
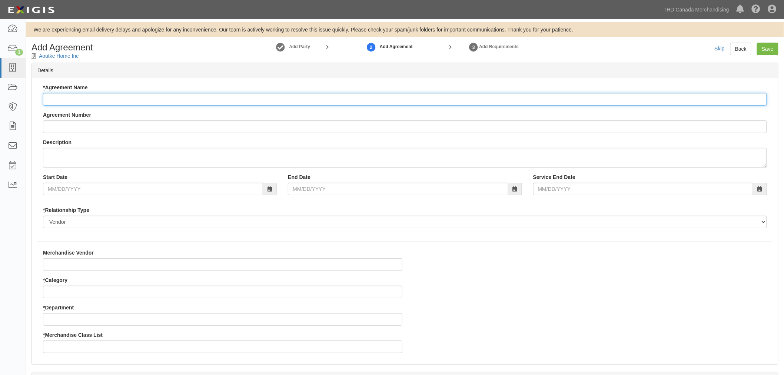
click at [73, 100] on input "* Agreement Name" at bounding box center [405, 99] width 724 height 13
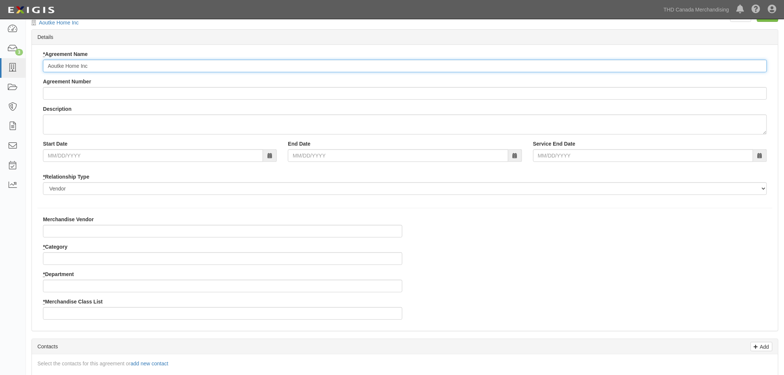
scroll to position [82, 0]
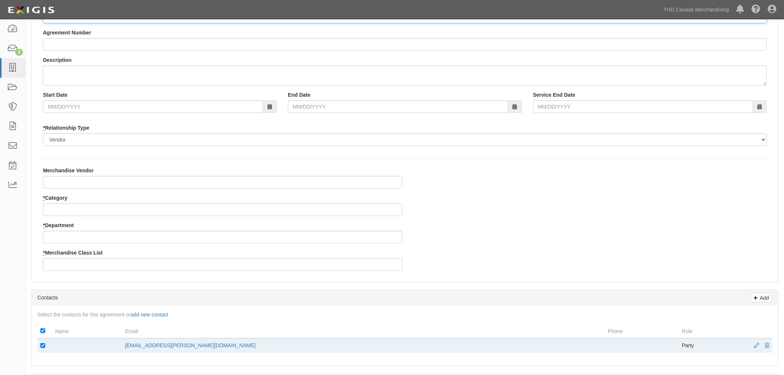
type input "Aoutke Home Inc"
click at [196, 173] on div "Merchandise Vendor" at bounding box center [222, 178] width 359 height 22
click at [194, 185] on input "Merchandise Vendor" at bounding box center [222, 182] width 359 height 13
type input "8"
type input "26"
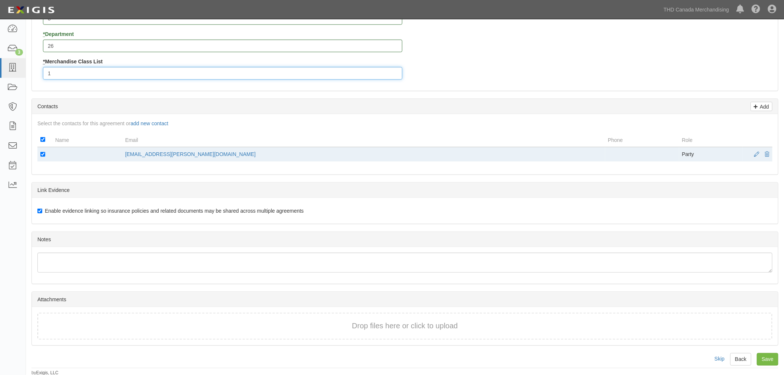
scroll to position [275, 0]
type input "1"
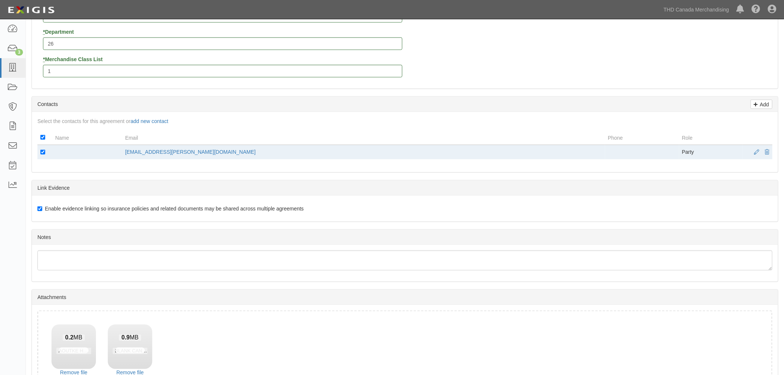
scroll to position [328, 0]
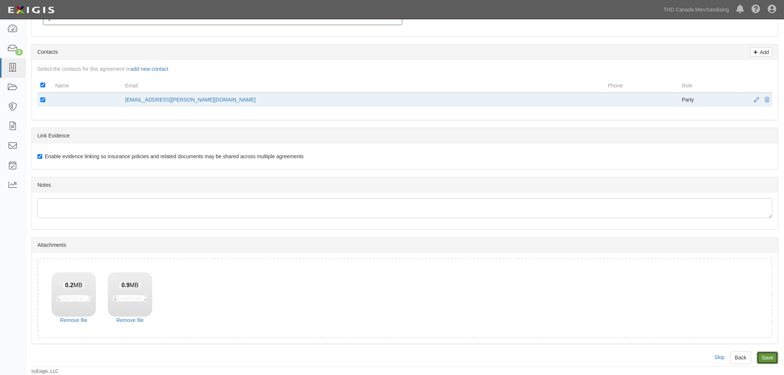
click at [768, 360] on input "Save" at bounding box center [766, 357] width 21 height 13
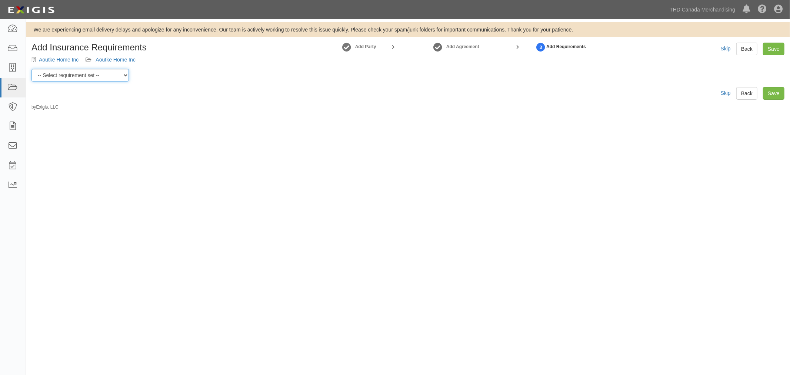
drag, startPoint x: 107, startPoint y: 72, endPoint x: 111, endPoint y: 80, distance: 8.9
click at [107, 72] on select "-- Select requirement set -- $20M GL (Canadian Supplier) $20M GL (Non-Canadian …" at bounding box center [79, 75] width 97 height 13
select select "37054"
click at [31, 69] on select "-- Select requirement set -- $20M GL (Canadian Supplier) $20M GL (Non-Canadian …" at bounding box center [79, 75] width 97 height 13
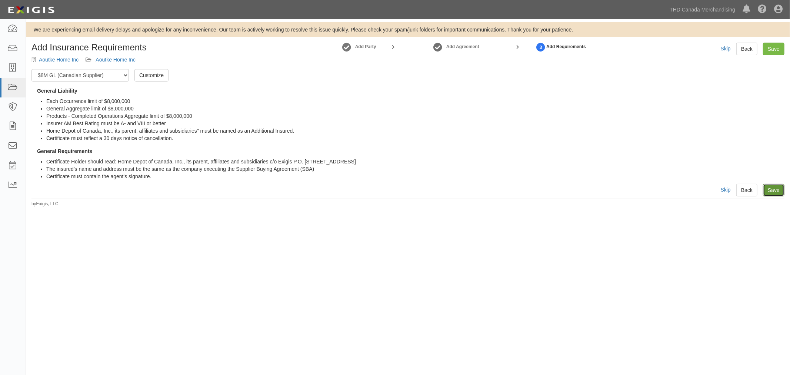
click at [766, 191] on link "Save" at bounding box center [773, 190] width 21 height 13
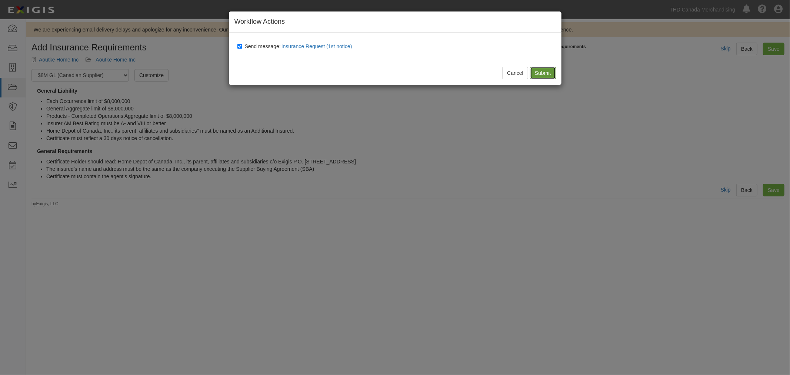
click at [545, 69] on input "Submit" at bounding box center [543, 73] width 26 height 13
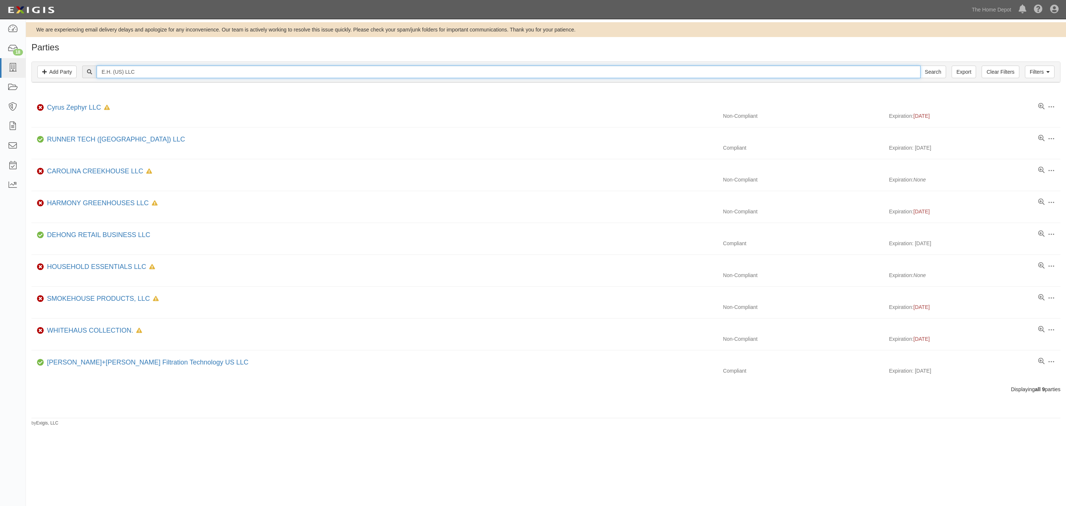
drag, startPoint x: 146, startPoint y: 76, endPoint x: 91, endPoint y: 77, distance: 54.5
click at [91, 77] on div "E.H. (US) LLC Search" at bounding box center [514, 72] width 864 height 13
paste input "Ashley"
type input "Ashley furn"
click at [921, 66] on input "Search" at bounding box center [934, 72] width 26 height 13
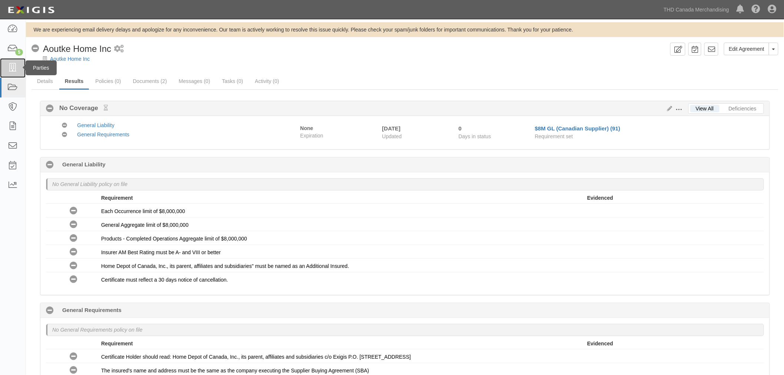
click at [19, 68] on link at bounding box center [13, 68] width 26 height 20
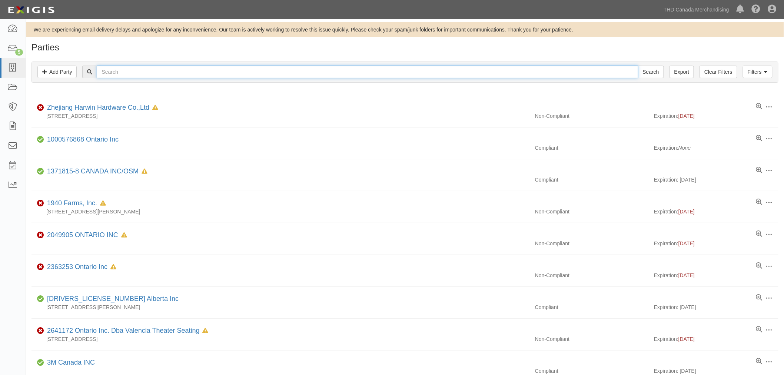
click at [214, 75] on input "text" at bounding box center [367, 72] width 541 height 13
type input "cooli"
click at [638, 66] on input "Search" at bounding box center [651, 72] width 26 height 13
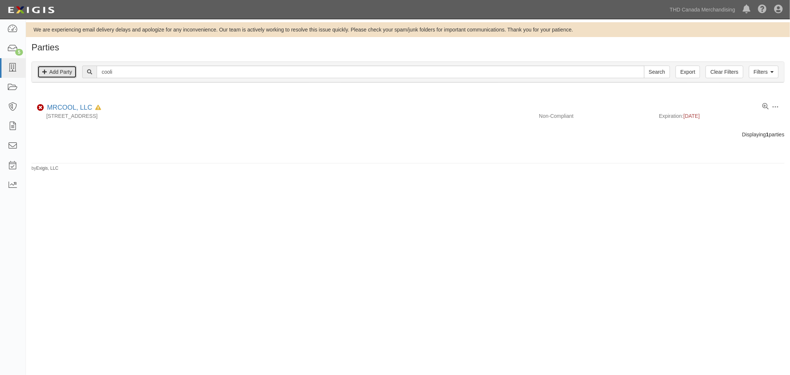
click at [49, 76] on link "Add Party" at bounding box center [56, 72] width 39 height 13
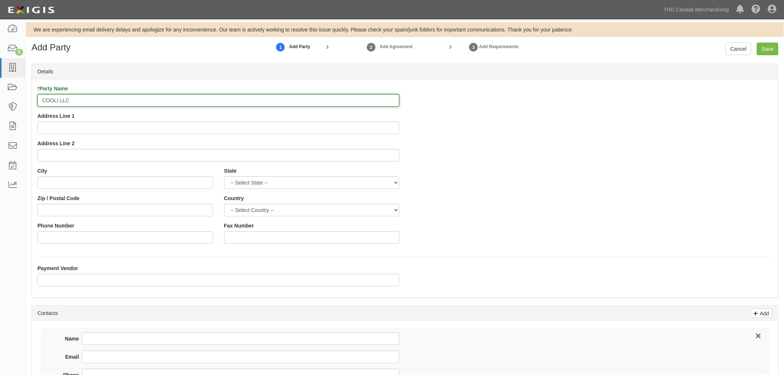
type input "COOLI LLC"
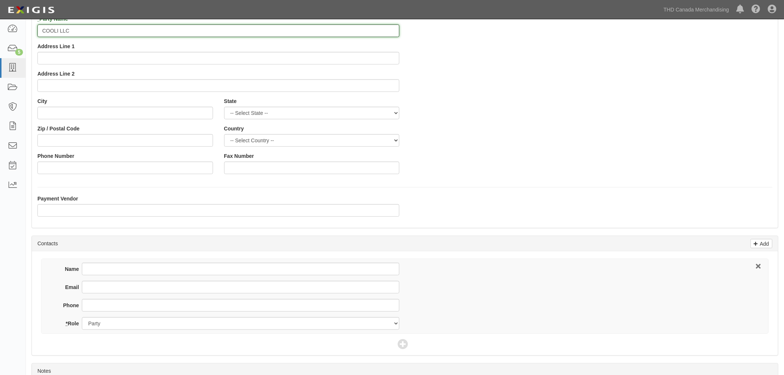
scroll to position [141, 0]
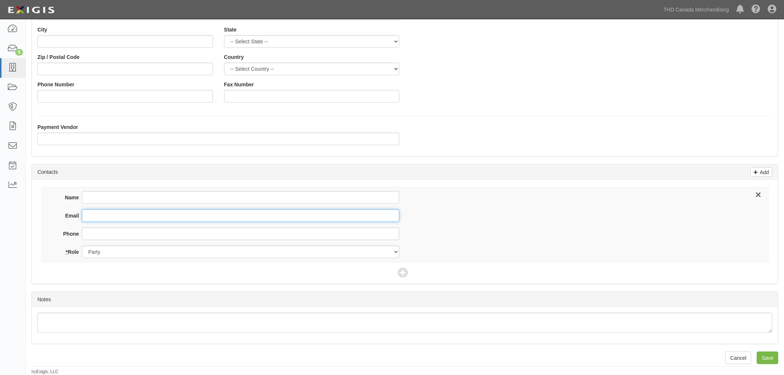
click at [101, 209] on input "Email" at bounding box center [240, 215] width 317 height 13
paste input "[EMAIL_ADDRESS][DOMAIN_NAME]"
type input "[EMAIL_ADDRESS][DOMAIN_NAME]"
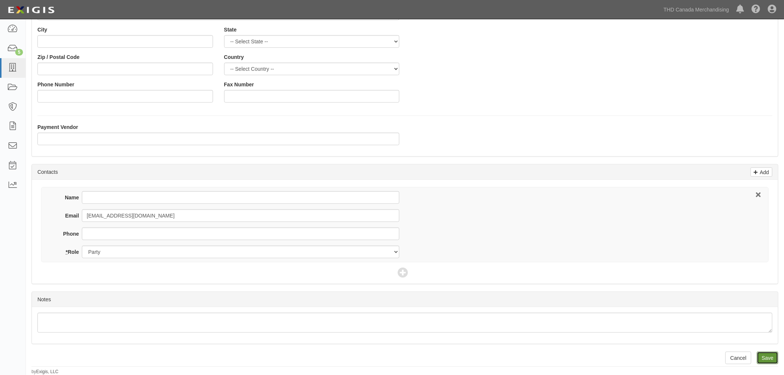
click at [770, 360] on input "Save" at bounding box center [766, 357] width 21 height 13
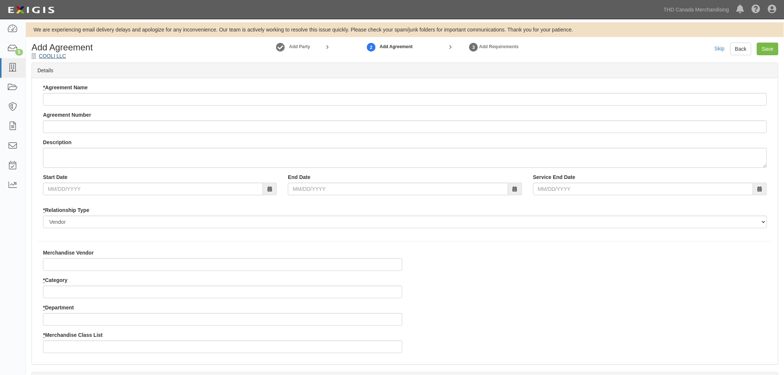
drag, startPoint x: 93, startPoint y: 56, endPoint x: 57, endPoint y: 56, distance: 35.5
click at [61, 56] on div "Add Agreement COOLI LLC" at bounding box center [121, 51] width 190 height 17
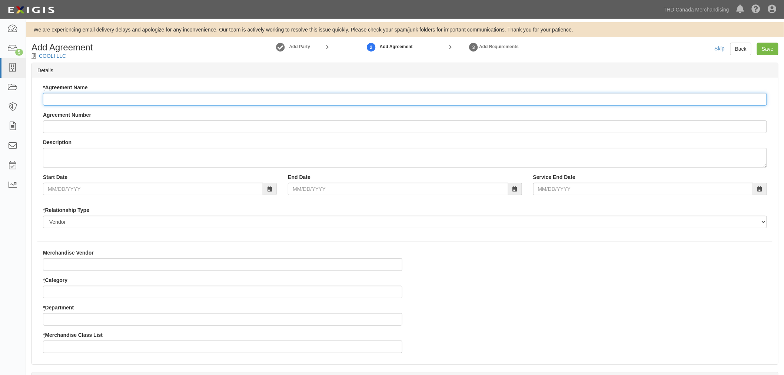
click at [75, 104] on input "* Agreement Name" at bounding box center [405, 99] width 724 height 13
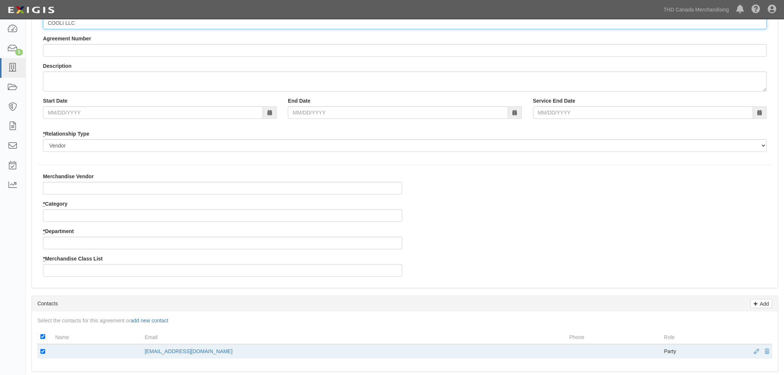
scroll to position [82, 0]
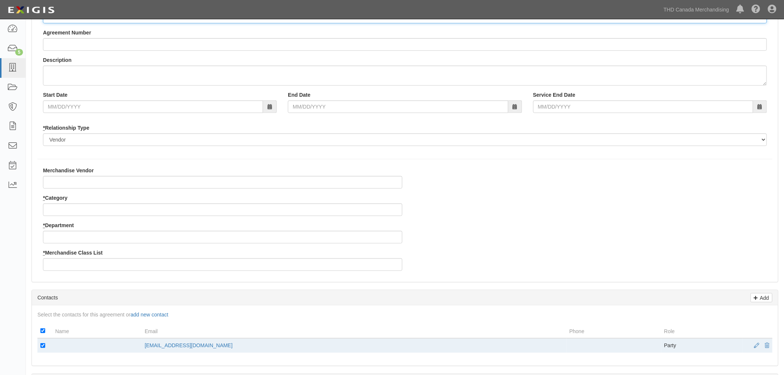
type input "COOLI LLC"
click at [77, 205] on input "* Category" at bounding box center [222, 209] width 359 height 13
type input "8"
type input "27"
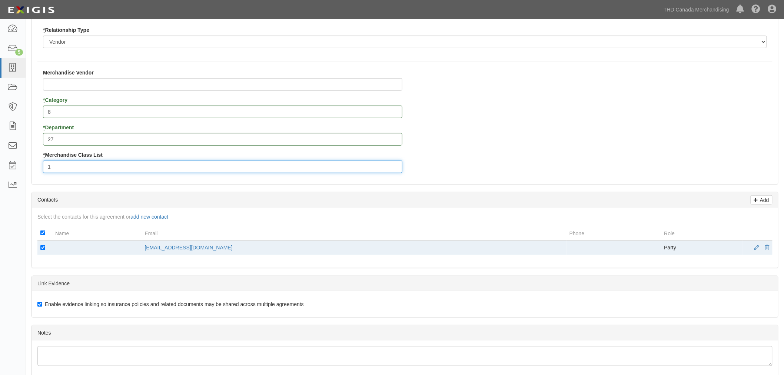
scroll to position [275, 0]
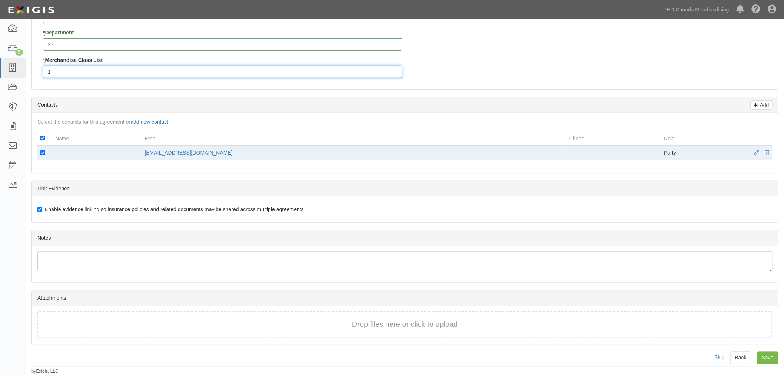
type input "1"
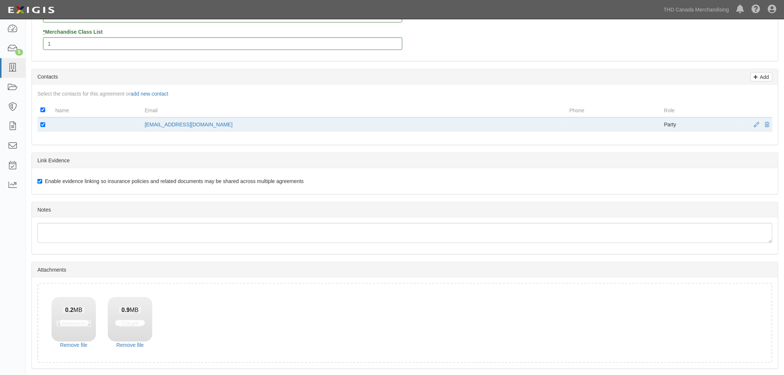
scroll to position [328, 0]
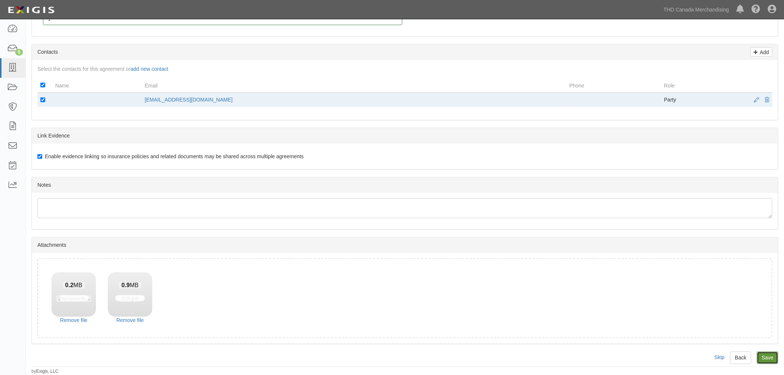
click at [767, 358] on input "Save" at bounding box center [766, 357] width 21 height 13
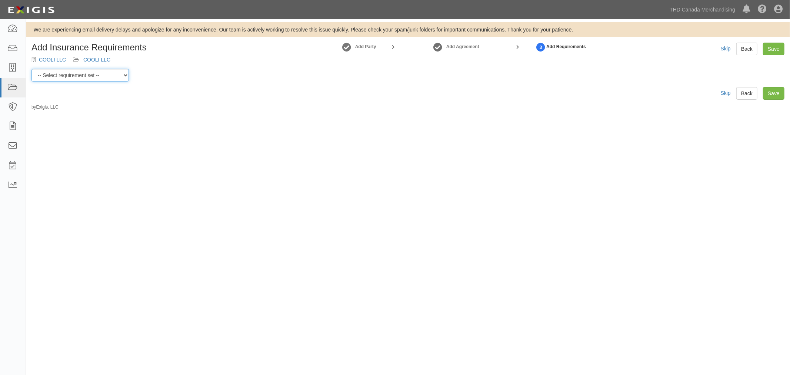
drag, startPoint x: 120, startPoint y: 78, endPoint x: 124, endPoint y: 79, distance: 4.9
click at [120, 78] on select "-- Select requirement set -- $20M GL (Canadian Supplier) $20M GL (Non-Canadian …" at bounding box center [79, 75] width 97 height 13
select select "37054"
click at [31, 69] on select "-- Select requirement set -- $20M GL (Canadian Supplier) $20M GL (Non-Canadian …" at bounding box center [79, 75] width 97 height 13
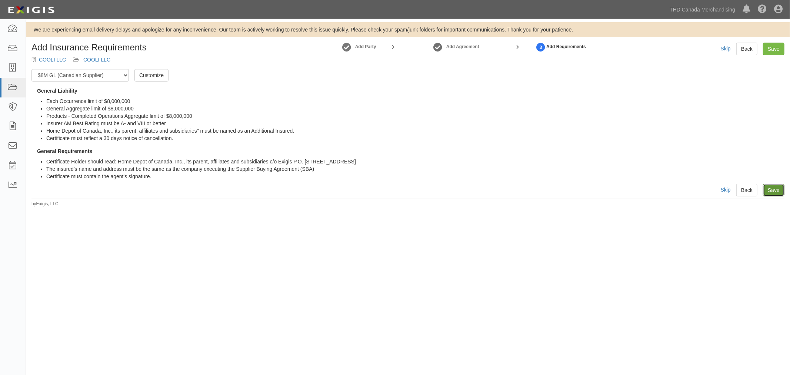
click at [774, 191] on link "Save" at bounding box center [773, 190] width 21 height 13
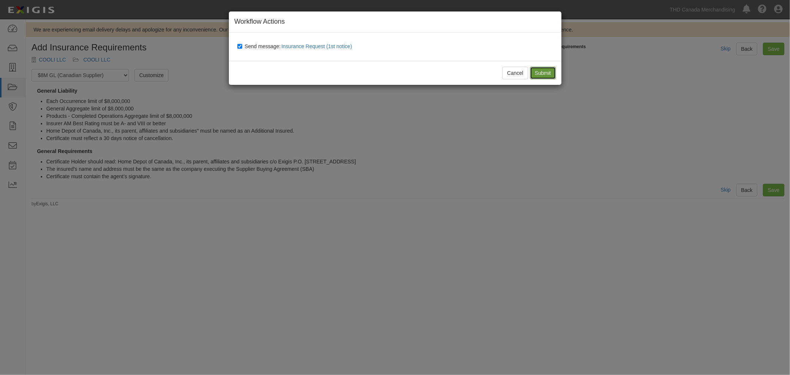
click at [541, 69] on input "Submit" at bounding box center [543, 73] width 26 height 13
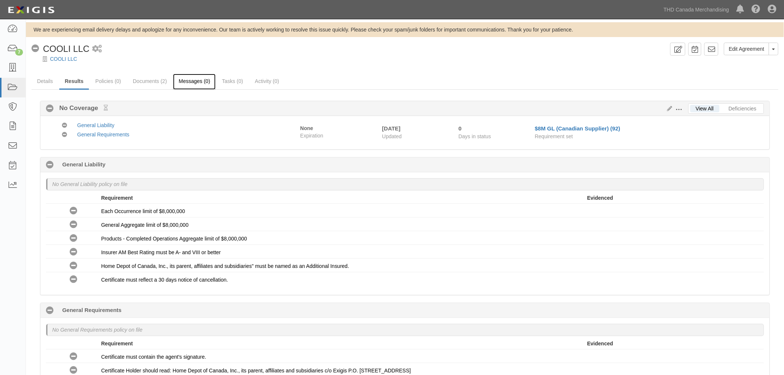
click at [191, 86] on link "Messages (0)" at bounding box center [194, 82] width 43 height 16
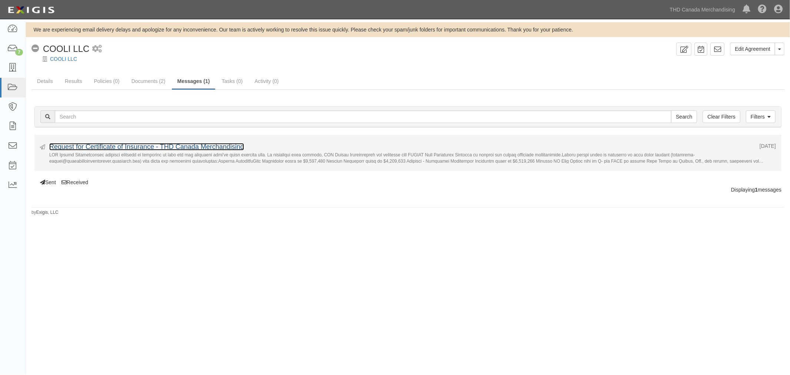
click at [193, 147] on link "Request for Certificate of Insurance - THD Canada Merchandising" at bounding box center [146, 146] width 195 height 7
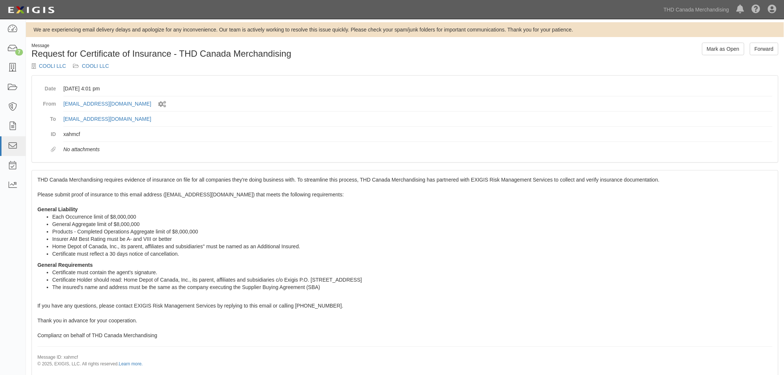
scroll to position [20, 0]
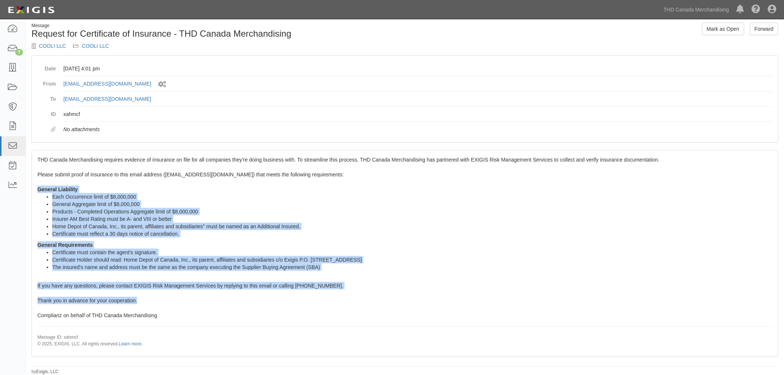
drag, startPoint x: 38, startPoint y: 188, endPoint x: 161, endPoint y: 298, distance: 164.9
click at [161, 298] on div "THD Canada Merchandising requires evidence of insurance on file for all compani…" at bounding box center [405, 253] width 746 height 206
copy span "General Liability Each Occurrence limit of $8,000,000 General Aggregate limit o…"
click at [17, 69] on icon at bounding box center [12, 68] width 10 height 9
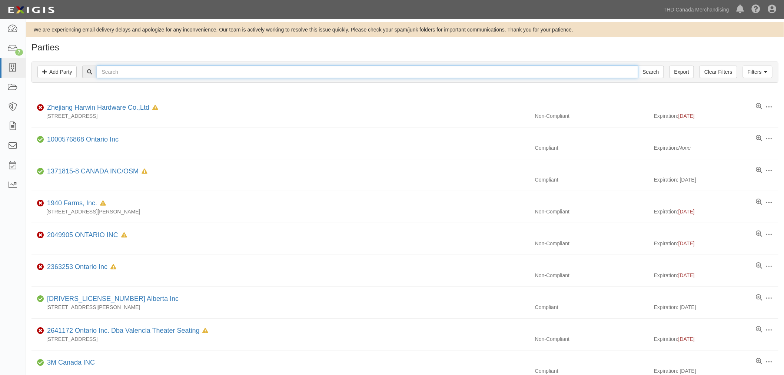
click at [131, 74] on input "text" at bounding box center [367, 72] width 541 height 13
paste input "King Products"
type input "King Products"
click at [648, 75] on input "Search" at bounding box center [651, 72] width 26 height 13
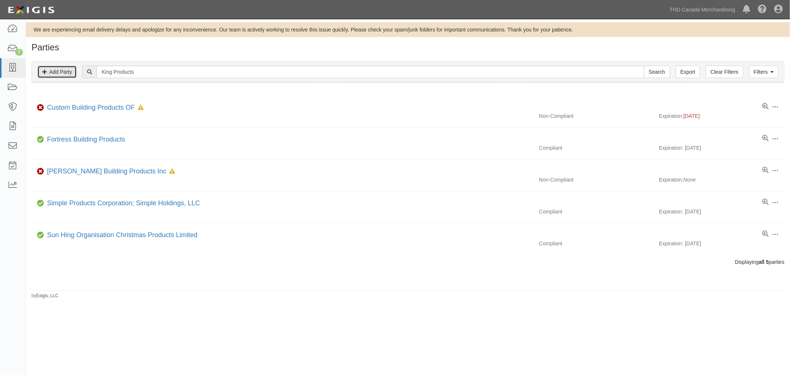
click at [63, 72] on link "Add Party" at bounding box center [56, 72] width 39 height 13
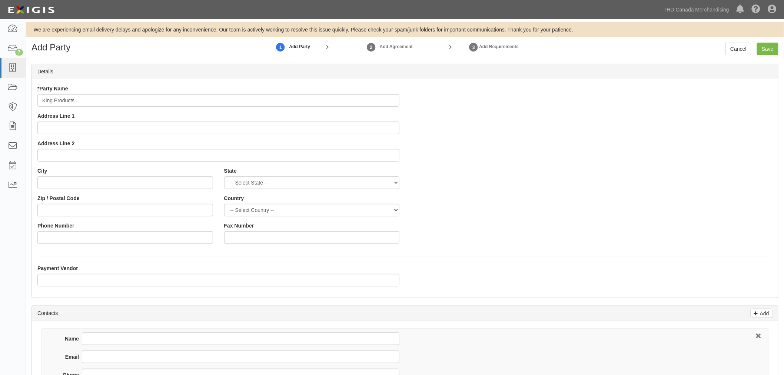
type input "King Products"
paste input "RAYMOND_LEE1@homedepot.com"
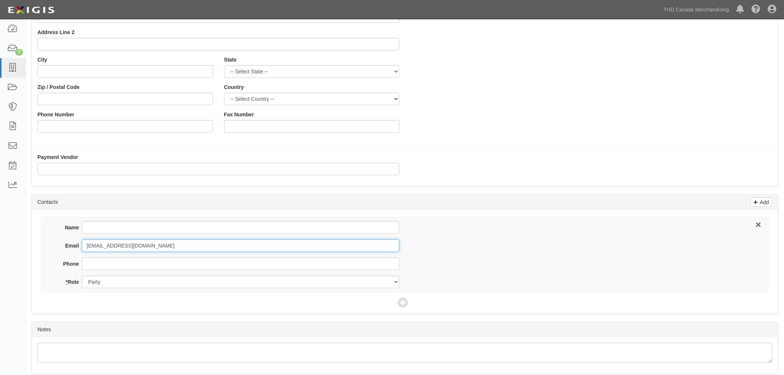
scroll to position [123, 0]
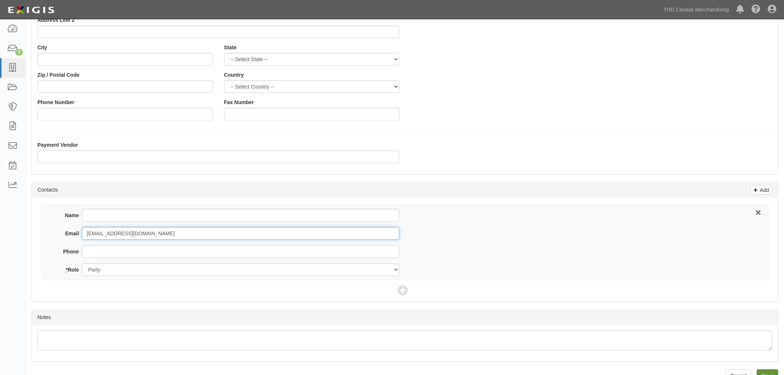
type input "RAYMOND_LEE1@homedepot.com"
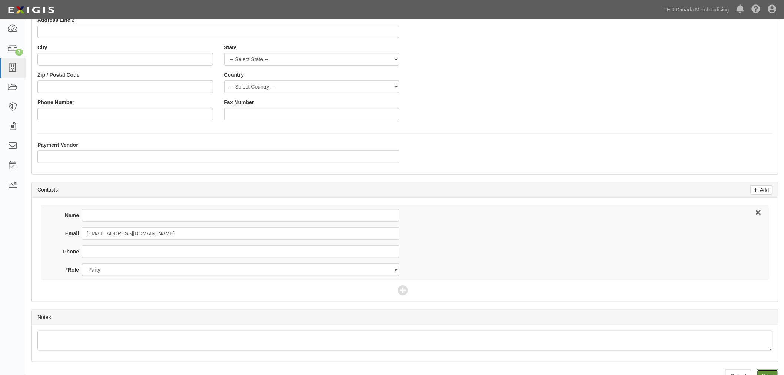
click at [764, 370] on input "Save" at bounding box center [766, 375] width 21 height 13
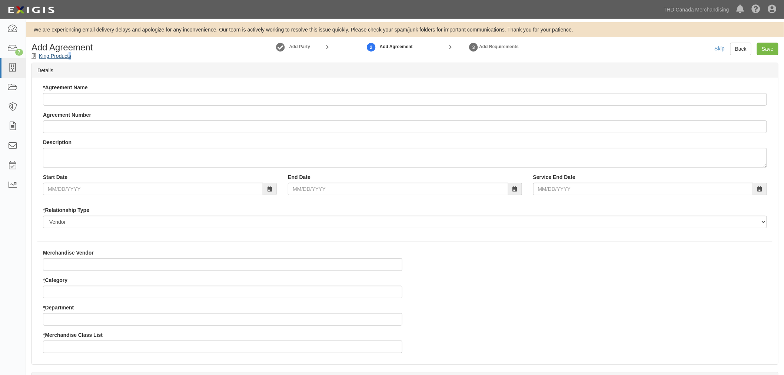
drag, startPoint x: 72, startPoint y: 57, endPoint x: 51, endPoint y: 57, distance: 21.1
click at [60, 57] on div "Add Agreement King Products" at bounding box center [121, 51] width 190 height 17
click at [86, 54] on div "Add Agreement King Products" at bounding box center [121, 51] width 190 height 17
click at [88, 51] on h1 "Add Agreement" at bounding box center [117, 48] width 173 height 10
drag, startPoint x: 81, startPoint y: 56, endPoint x: 38, endPoint y: 54, distance: 43.0
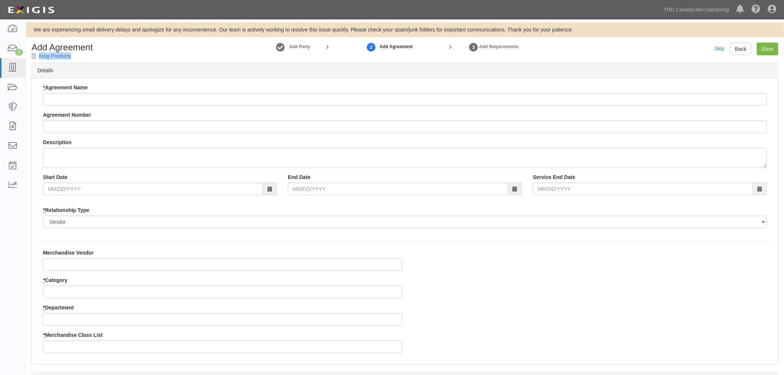
click at [38, 54] on div "Add Agreement King Products" at bounding box center [121, 51] width 190 height 17
click at [38, 54] on icon at bounding box center [34, 56] width 7 height 5
drag, startPoint x: 42, startPoint y: 53, endPoint x: 178, endPoint y: 71, distance: 137.1
click at [179, 71] on div "Details" at bounding box center [405, 70] width 746 height 15
drag, startPoint x: 74, startPoint y: 57, endPoint x: 39, endPoint y: 56, distance: 35.9
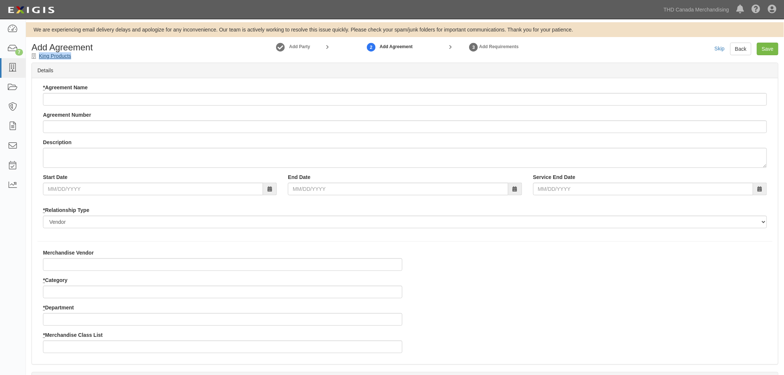
click at [39, 56] on div "Add Agreement King Products" at bounding box center [121, 51] width 190 height 17
copy div "King Products"
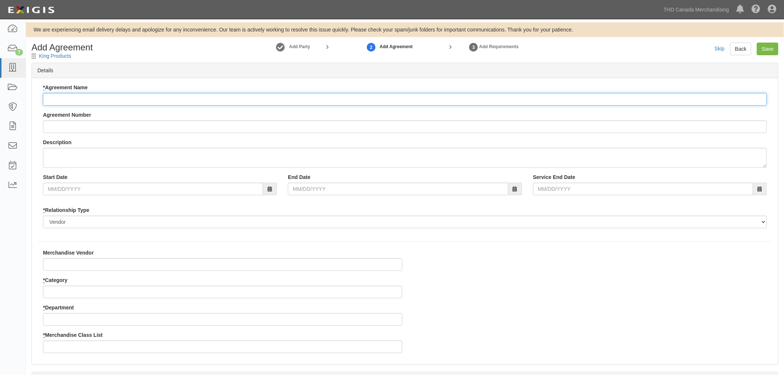
paste input "King Products"
type input "King Products"
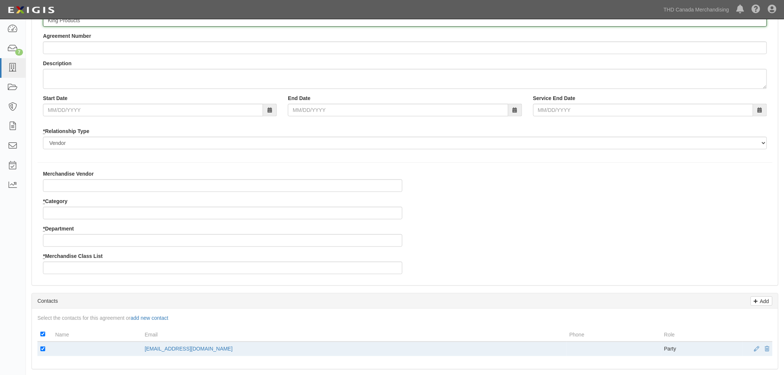
scroll to position [82, 0]
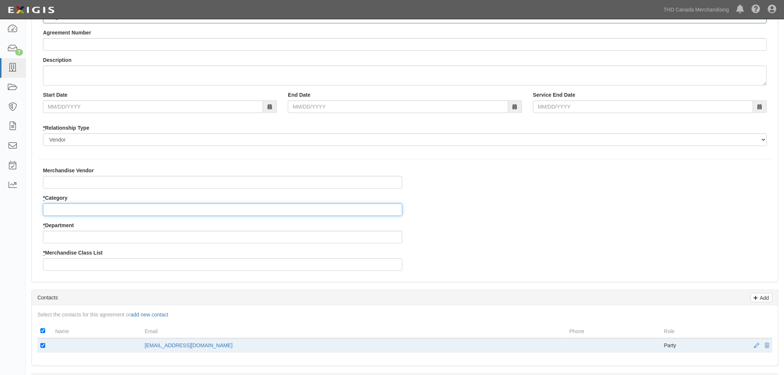
click at [160, 203] on input "* Category" at bounding box center [222, 209] width 359 height 13
type input "4"
type input "22"
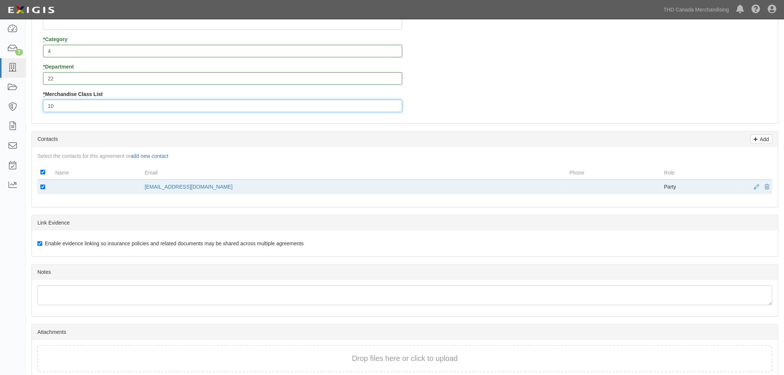
scroll to position [275, 0]
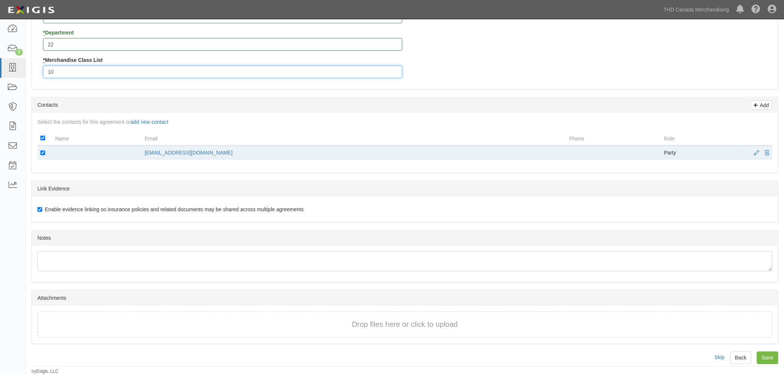
type input "10"
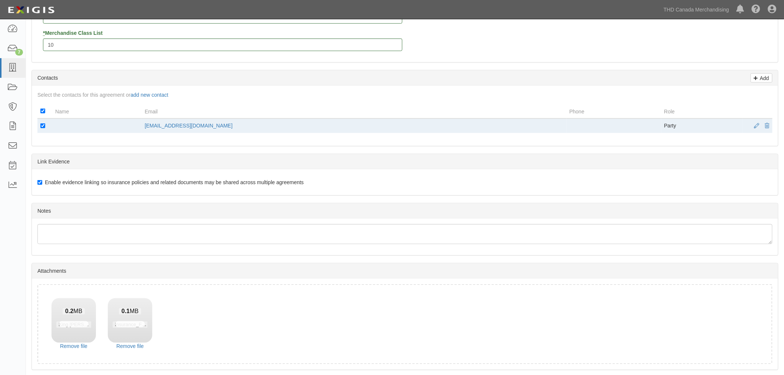
scroll to position [328, 0]
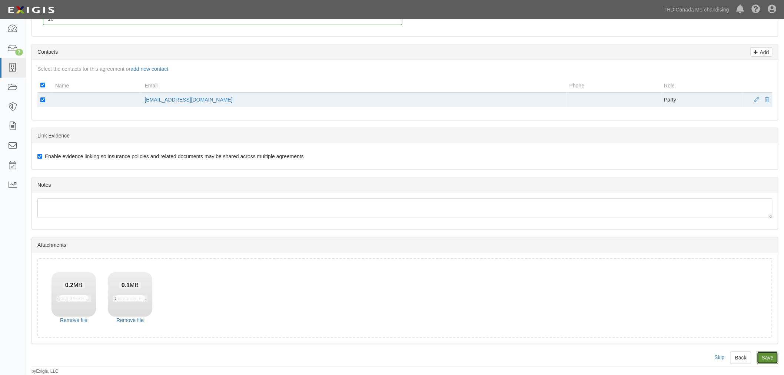
click at [761, 356] on input "Save" at bounding box center [766, 357] width 21 height 13
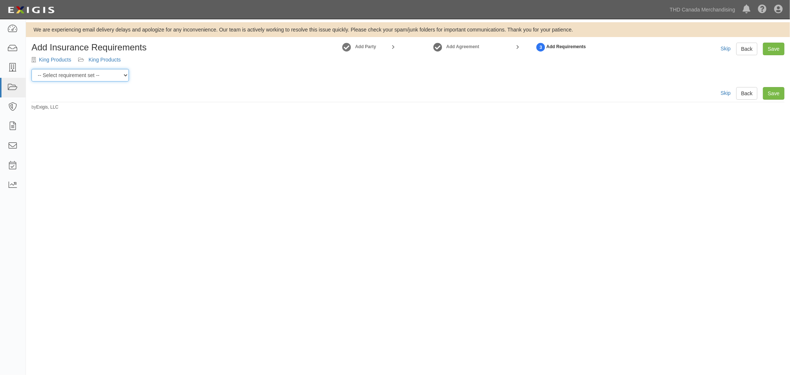
click at [124, 73] on select "-- Select requirement set -- $20M GL (Canadian Supplier) $20M GL (Non-Canadian …" at bounding box center [79, 75] width 97 height 13
click at [31, 69] on select "-- Select requirement set -- $20M GL (Canadian Supplier) $20M GL (Non-Canadian …" at bounding box center [79, 75] width 97 height 13
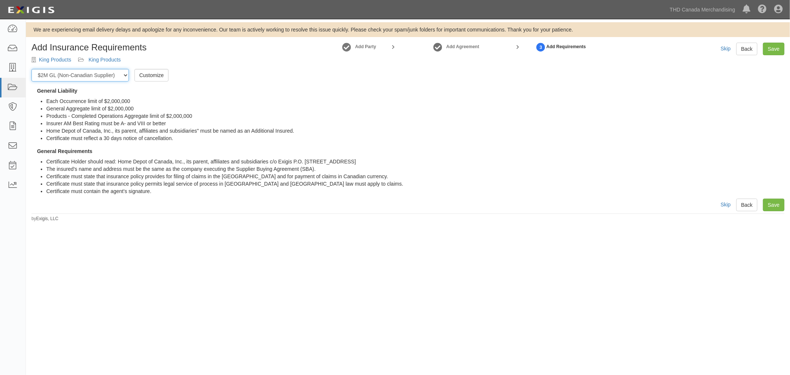
click at [119, 74] on select "-- Select requirement set -- $20M GL (Canadian Supplier) $20M GL (Non-Canadian …" at bounding box center [79, 75] width 97 height 13
select select "37049"
click at [31, 69] on select "-- Select requirement set -- $20M GL (Canadian Supplier) $20M GL (Non-Canadian …" at bounding box center [79, 75] width 97 height 13
click at [769, 202] on link "Save" at bounding box center [773, 204] width 21 height 13
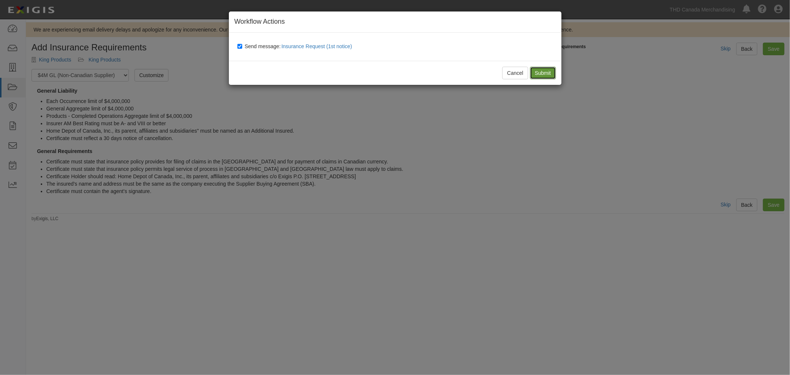
click at [551, 71] on input "Submit" at bounding box center [543, 73] width 26 height 13
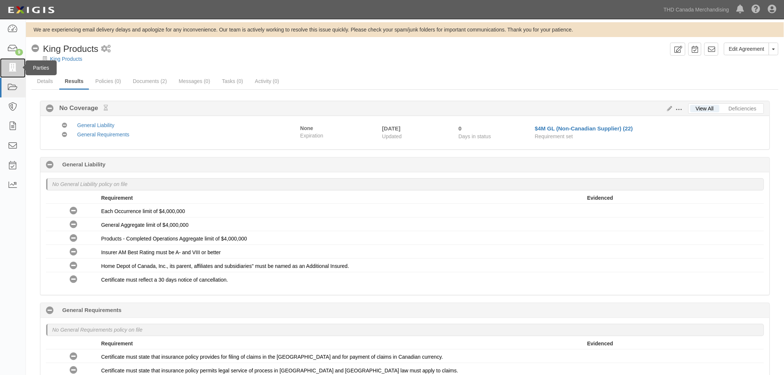
click at [14, 67] on icon at bounding box center [12, 68] width 10 height 9
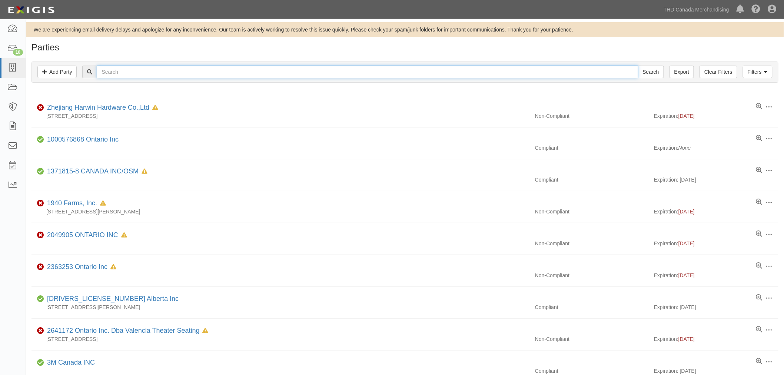
paste input "Canplas Industries Ltd."
type input "Canplas Industries Ltd."
click at [648, 66] on input "Search" at bounding box center [651, 72] width 26 height 13
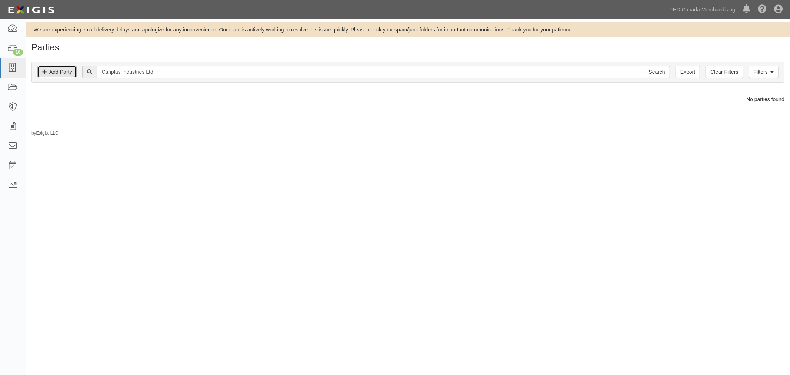
click at [49, 75] on link "Add Party" at bounding box center [56, 72] width 39 height 13
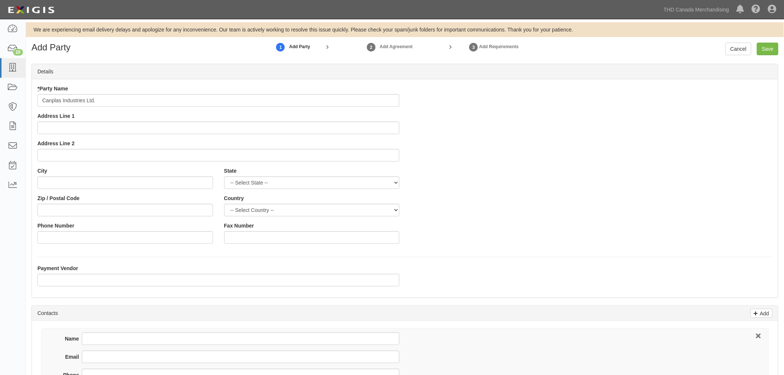
type input "Canplas Industries Ltd."
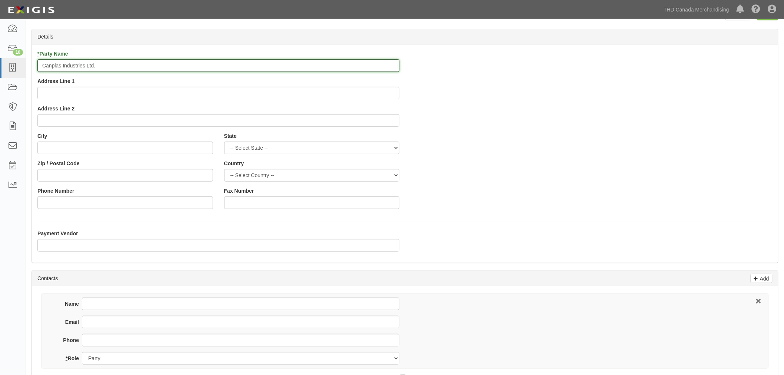
scroll to position [82, 0]
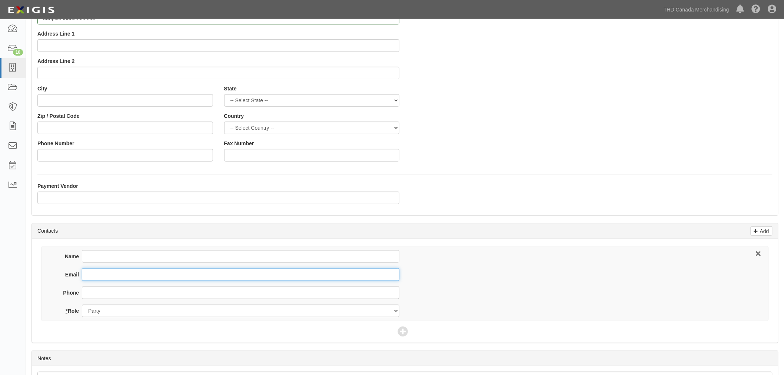
paste input "slabelle@canplas.com"
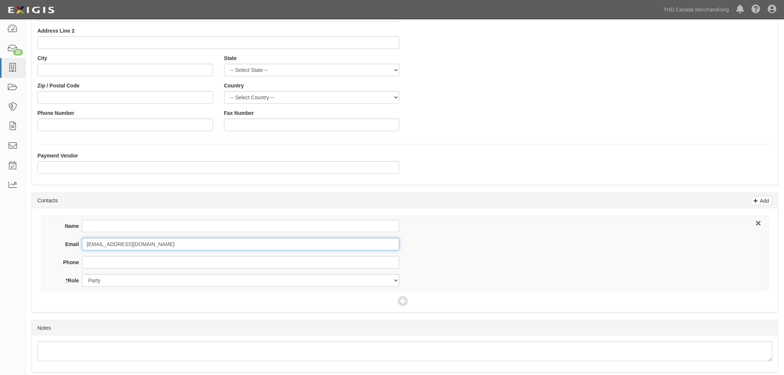
scroll to position [141, 0]
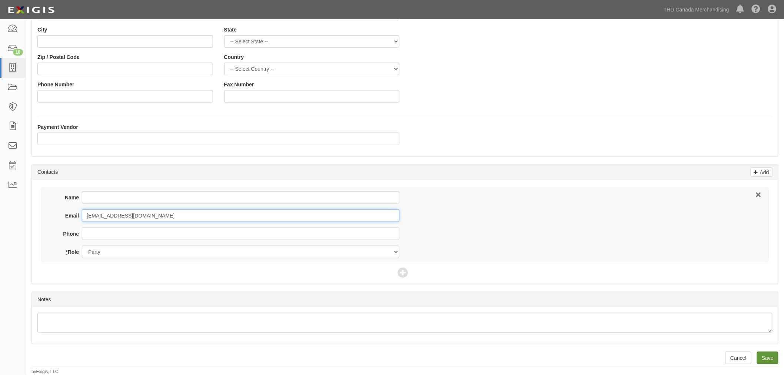
type input "slabelle@canplas.com"
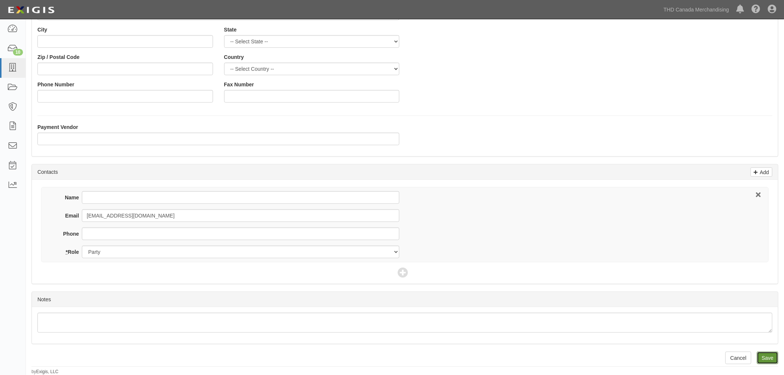
click at [767, 357] on input "Save" at bounding box center [766, 357] width 21 height 13
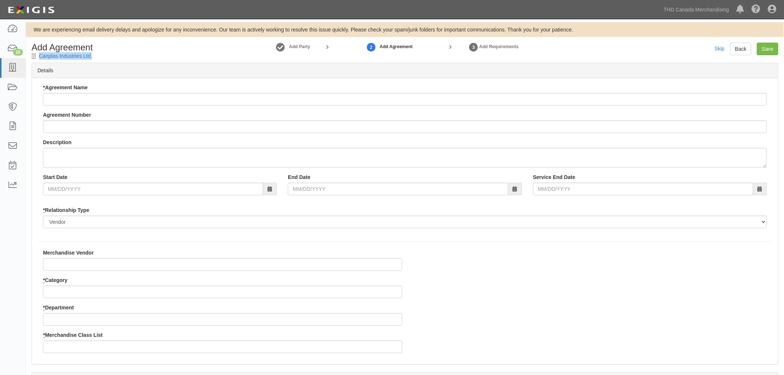
drag, startPoint x: 105, startPoint y: 59, endPoint x: 37, endPoint y: 56, distance: 67.8
click at [37, 56] on div "Add Agreement Canplas Industries Ltd." at bounding box center [121, 51] width 190 height 17
copy div "Canplas Industries Ltd."
click at [57, 134] on div "* Agreement Name Agreement Number Description Start Date End Date Service End D…" at bounding box center [404, 159] width 735 height 150
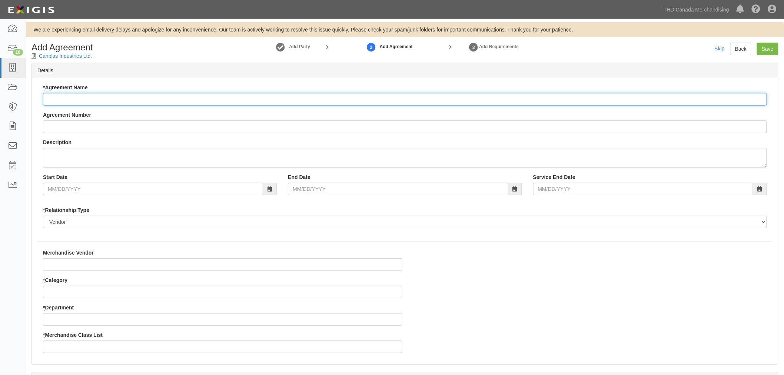
paste input "Canplas Industries Ltd."
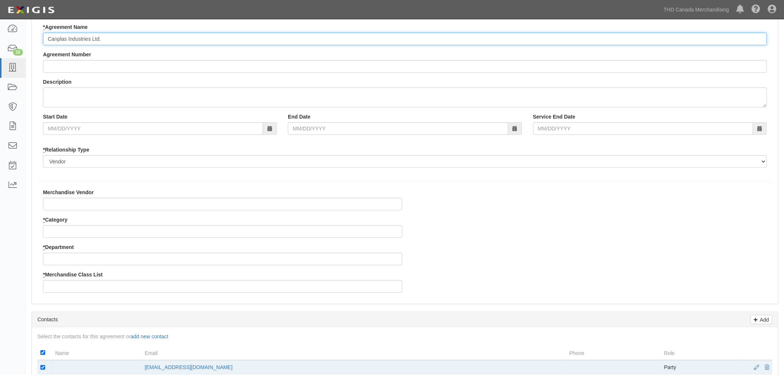
scroll to position [82, 0]
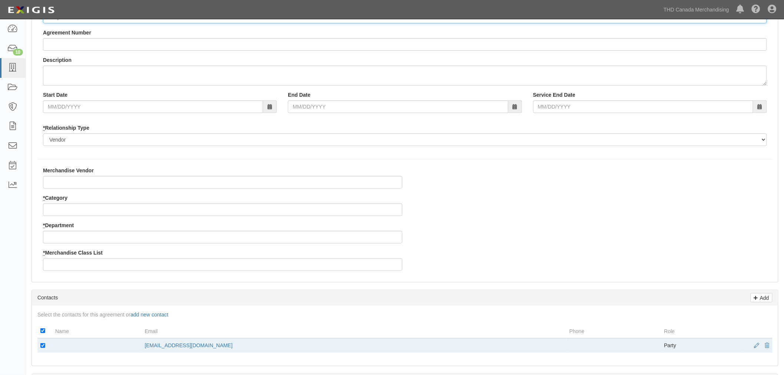
type input "Canplas Industries Ltd."
click at [99, 205] on input "* Category" at bounding box center [222, 209] width 359 height 13
type input "2"
type input "22"
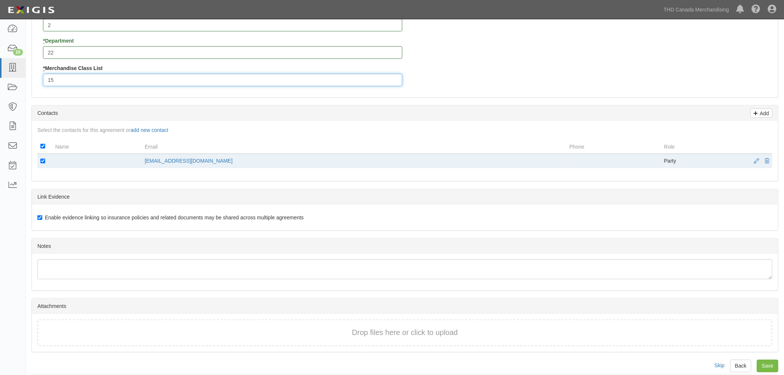
scroll to position [275, 0]
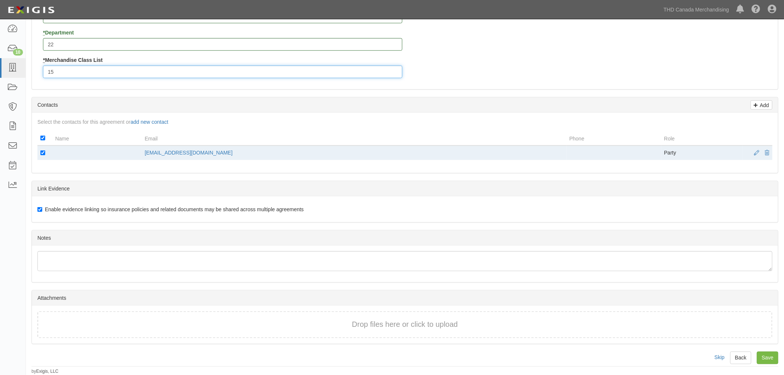
type input "15"
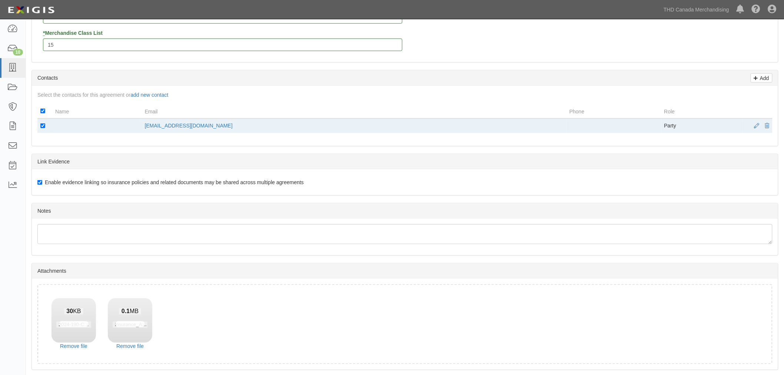
scroll to position [328, 0]
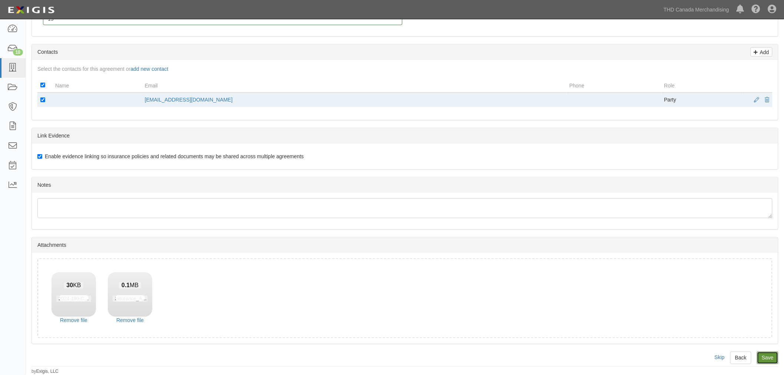
click at [765, 360] on input "Save" at bounding box center [766, 357] width 21 height 13
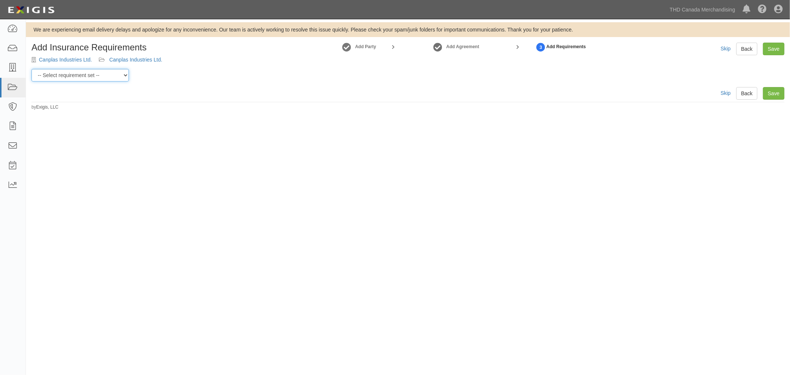
click at [110, 76] on select "-- Select requirement set -- $20M GL (Canadian Supplier) $20M GL (Non-Canadian …" at bounding box center [79, 75] width 97 height 13
select select "37052"
click at [31, 69] on select "-- Select requirement set -- $20M GL (Canadian Supplier) $20M GL (Non-Canadian …" at bounding box center [79, 75] width 97 height 13
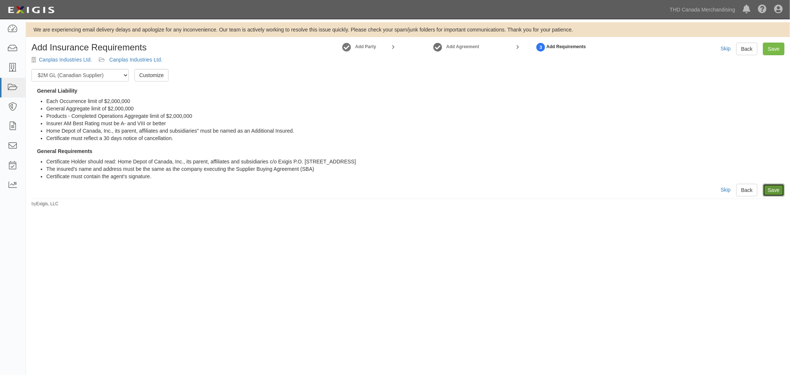
click at [771, 188] on link "Save" at bounding box center [773, 190] width 21 height 13
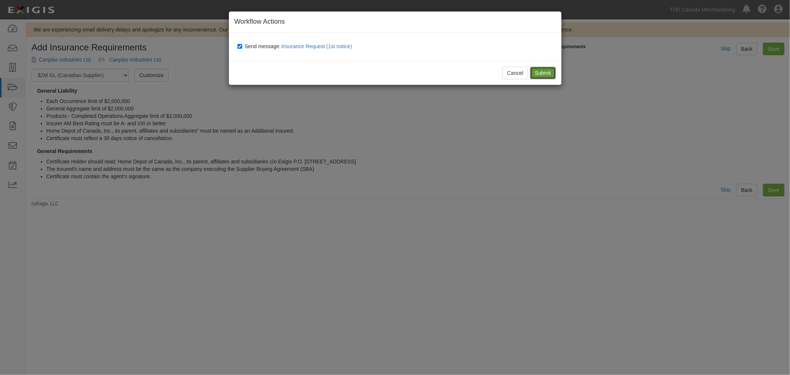
click at [550, 73] on input "Submit" at bounding box center [543, 73] width 26 height 13
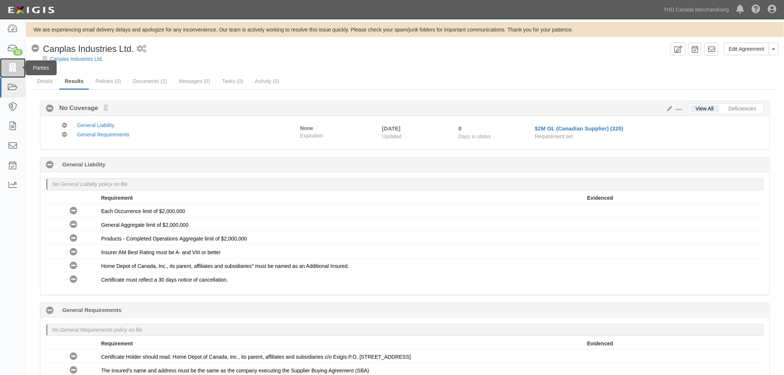
click at [21, 69] on link at bounding box center [13, 68] width 26 height 20
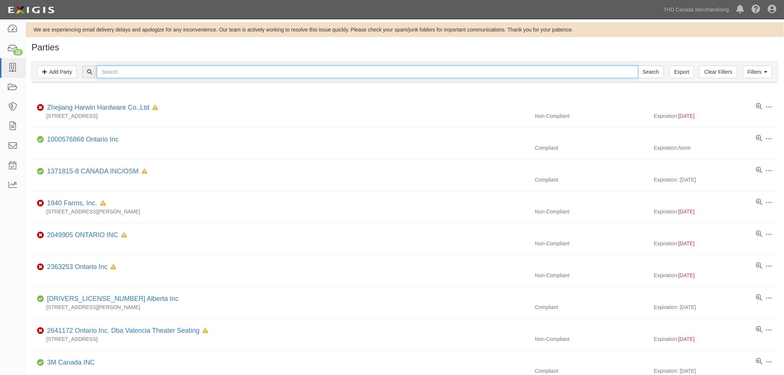
click at [146, 71] on input "text" at bounding box center [367, 72] width 541 height 13
type input "olympia"
click at [638, 66] on input "Search" at bounding box center [651, 72] width 26 height 13
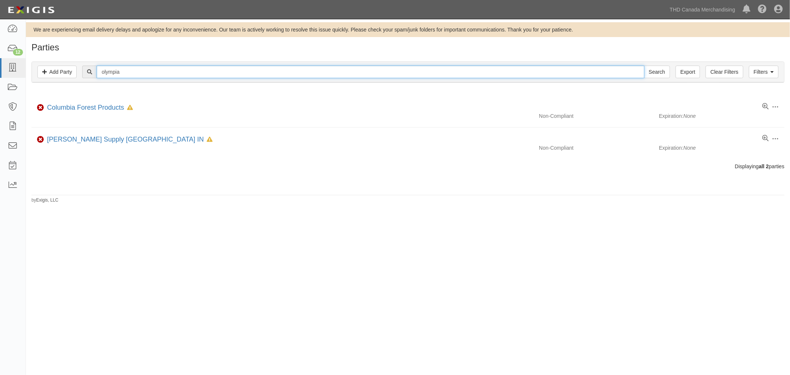
drag, startPoint x: 139, startPoint y: 72, endPoint x: 94, endPoint y: 72, distance: 45.2
click at [94, 72] on div "olympia Search" at bounding box center [375, 72] width 587 height 13
paste input "Olympia Tools International, Inc"
type input "Olympia Tools International, Inc"
click at [664, 73] on input "Search" at bounding box center [657, 72] width 26 height 13
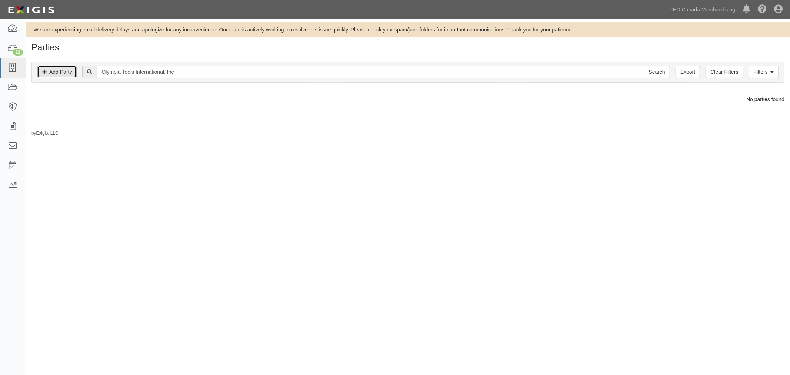
click at [61, 73] on link "Add Party" at bounding box center [56, 72] width 39 height 13
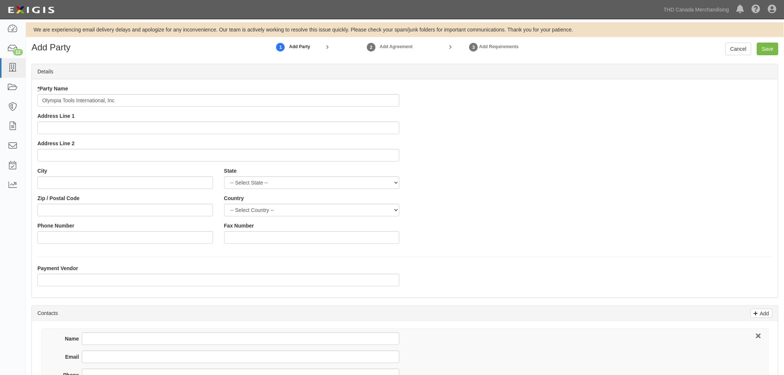
type input "Olympia Tools International, Inc"
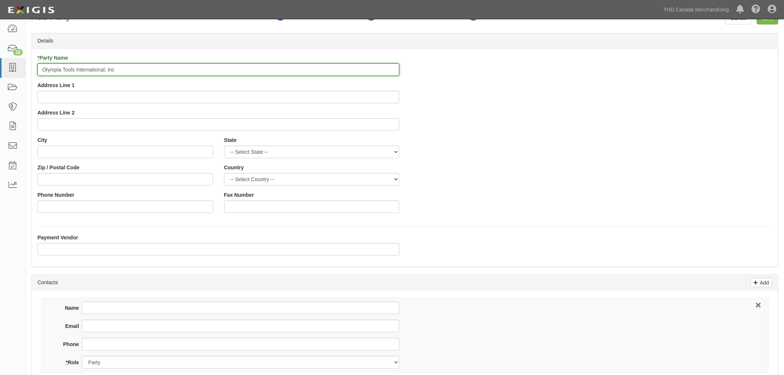
scroll to position [82, 0]
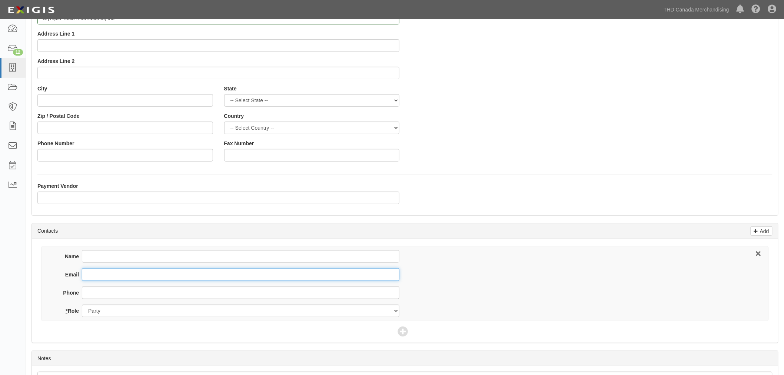
paste input "[EMAIL_ADDRESS][DOMAIN_NAME]"
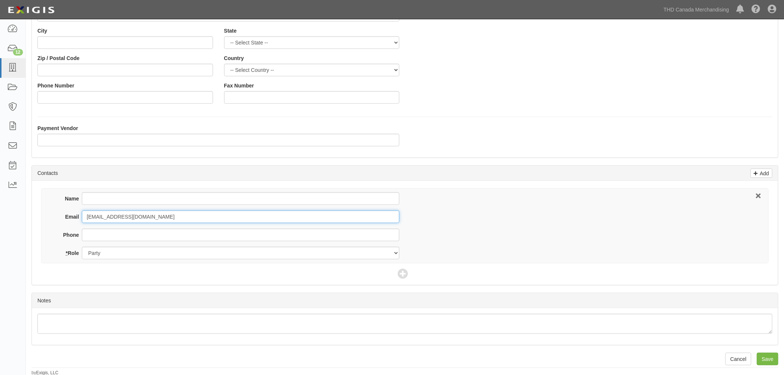
scroll to position [141, 0]
type input "[EMAIL_ADDRESS][DOMAIN_NAME]"
click at [768, 356] on input "Save" at bounding box center [766, 357] width 21 height 13
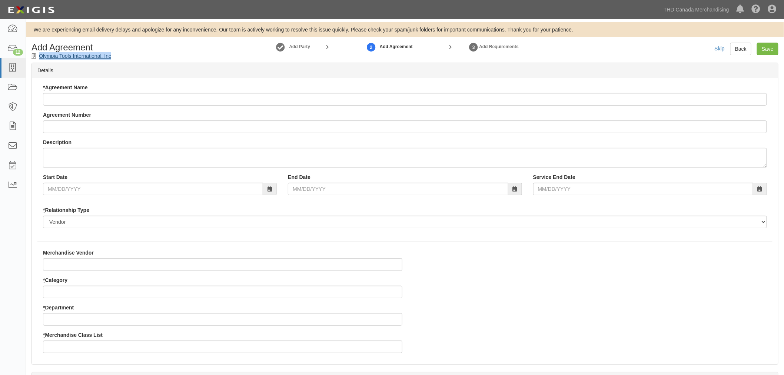
drag, startPoint x: 117, startPoint y: 56, endPoint x: 40, endPoint y: 54, distance: 77.8
click at [40, 54] on div "Add Agreement Olympia Tools International, Inc" at bounding box center [121, 51] width 190 height 17
copy link "Olympia Tools International, Inc"
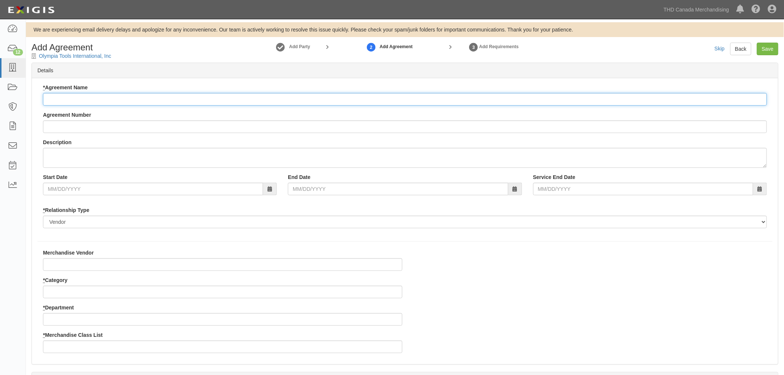
paste input "Olympia Tools International, Inc"
type input "Olympia Tools International, Inc"
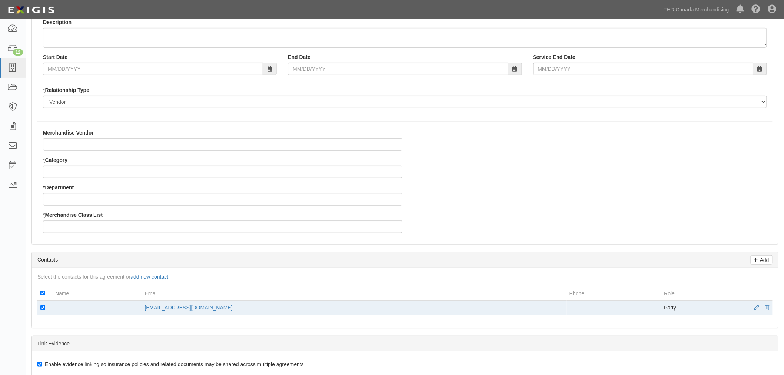
scroll to position [123, 0]
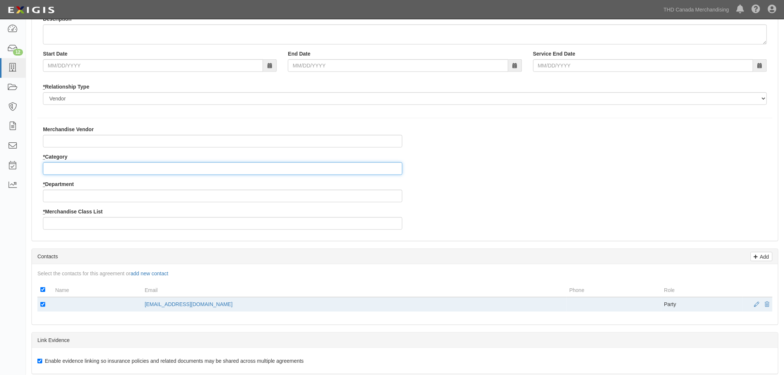
click at [86, 165] on input "* Category" at bounding box center [222, 168] width 359 height 13
type input "8"
type input "26"
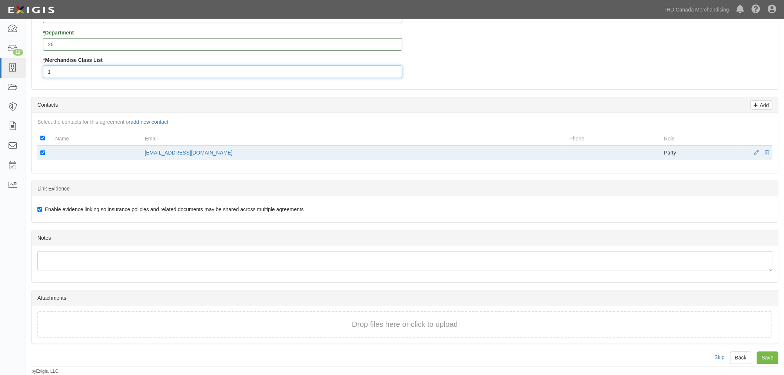
scroll to position [275, 0]
type input "1"
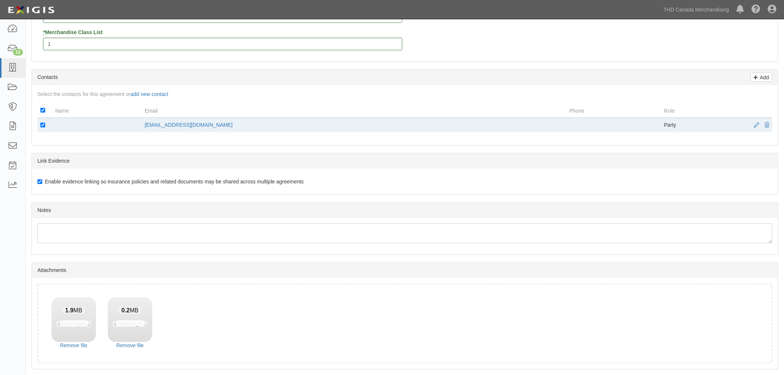
scroll to position [328, 0]
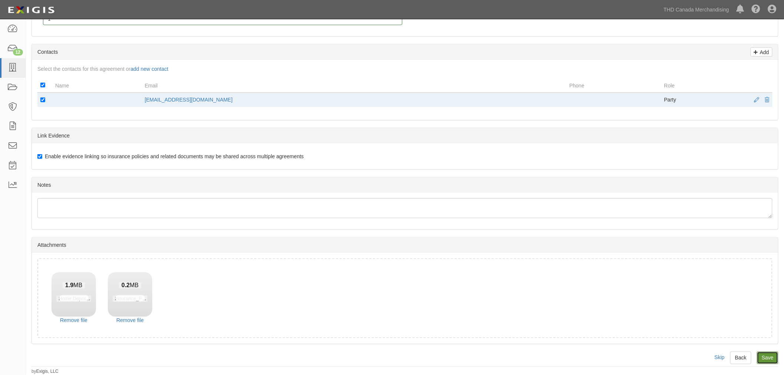
click at [765, 357] on input "Save" at bounding box center [766, 357] width 21 height 13
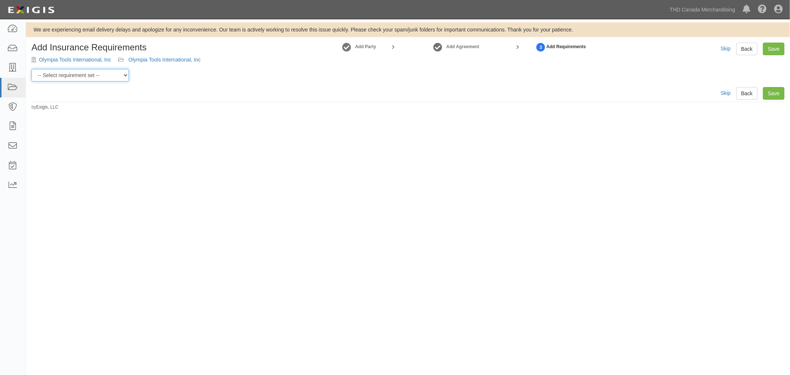
drag, startPoint x: 113, startPoint y: 71, endPoint x: 123, endPoint y: 79, distance: 12.4
click at [113, 71] on select "-- Select requirement set -- $20M GL (Canadian Supplier) $20M GL (Non-Canadian …" at bounding box center [79, 75] width 97 height 13
select select "37054"
click at [31, 69] on select "-- Select requirement set -- $20M GL (Canadian Supplier) $20M GL (Non-Canadian …" at bounding box center [79, 75] width 97 height 13
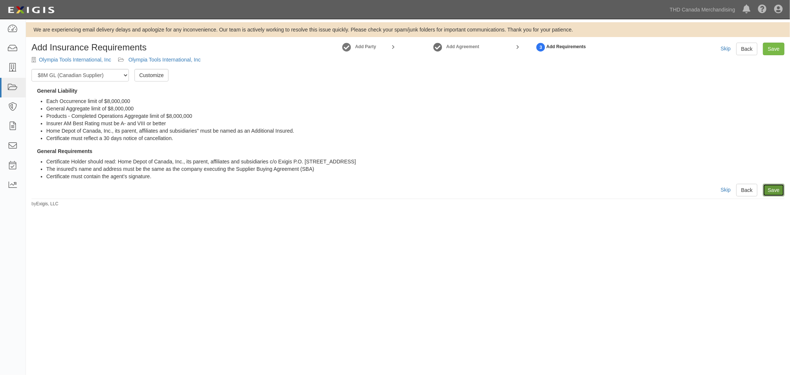
click at [775, 194] on link "Save" at bounding box center [773, 190] width 21 height 13
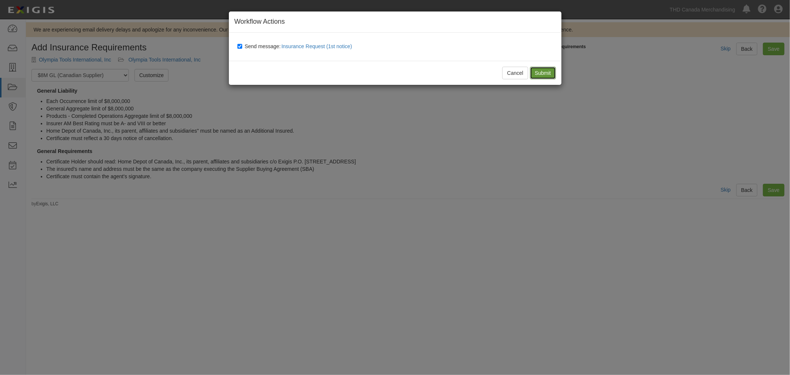
click at [532, 76] on input "Submit" at bounding box center [543, 73] width 26 height 13
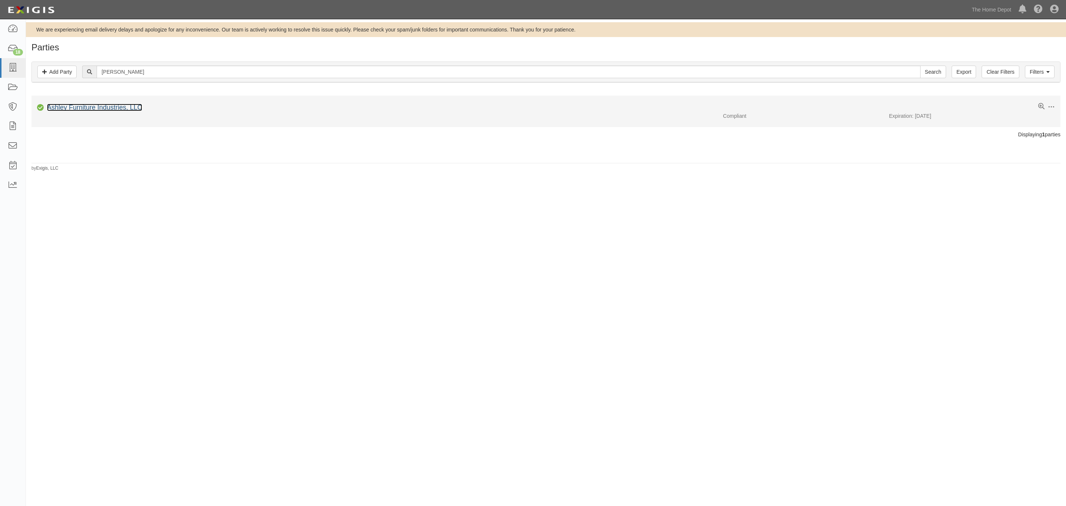
click at [129, 108] on link "Ashley Furniture Industries, LLC" at bounding box center [94, 107] width 95 height 7
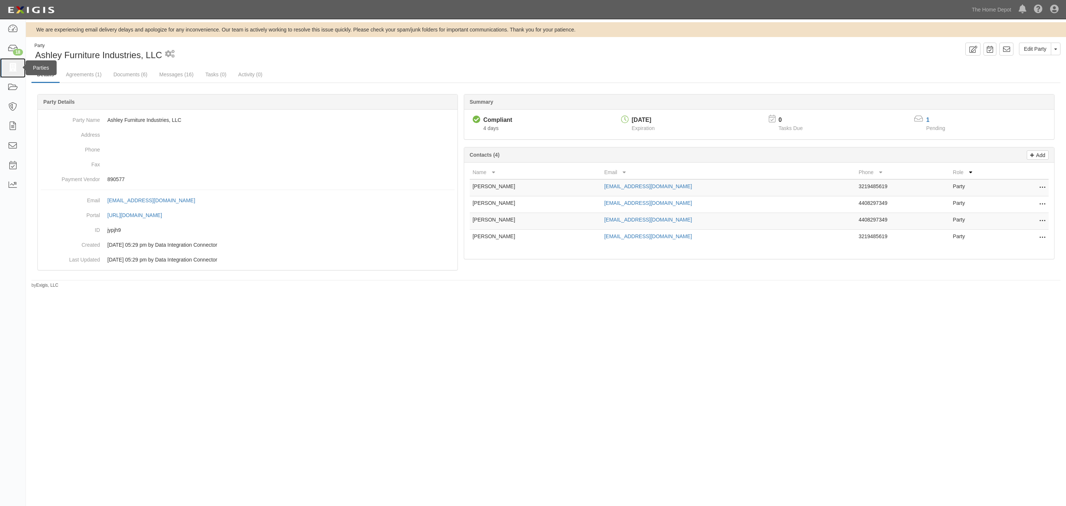
click at [13, 63] on link at bounding box center [13, 68] width 26 height 20
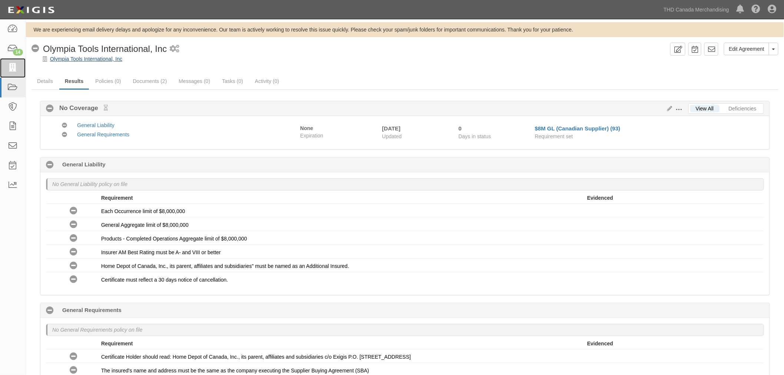
drag, startPoint x: 10, startPoint y: 66, endPoint x: 74, endPoint y: 61, distance: 64.2
click at [10, 66] on icon at bounding box center [12, 68] width 10 height 9
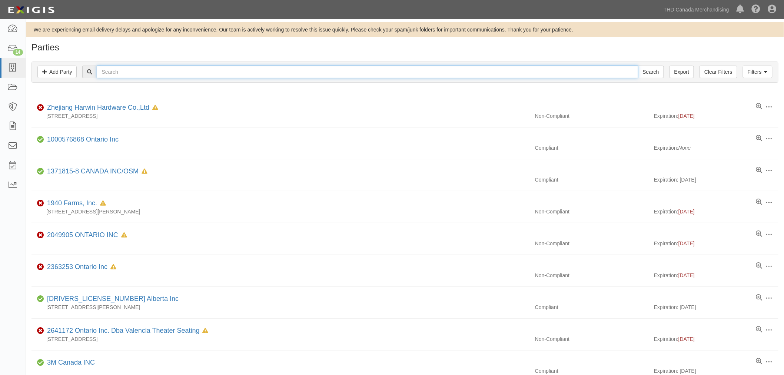
click at [173, 66] on input "text" at bounding box center [367, 72] width 541 height 13
paste input "Rock Energy Systems"
type input "Rock Energy Systems"
click at [655, 73] on input "Search" at bounding box center [651, 72] width 26 height 13
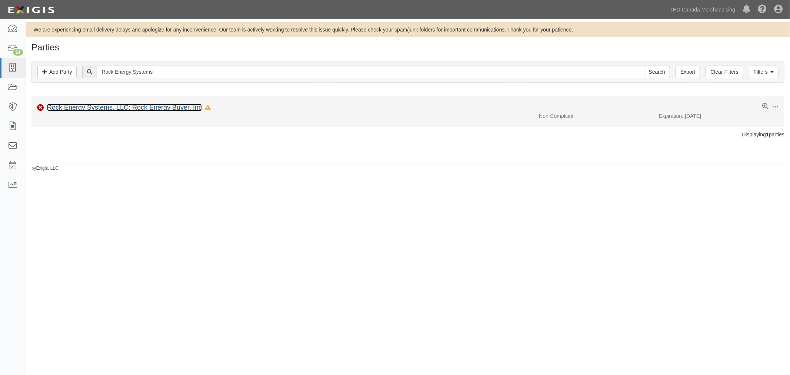
click at [90, 106] on link "Rock Energy Systems, LLC; Rock Energy Buyer, Inc" at bounding box center [124, 107] width 155 height 7
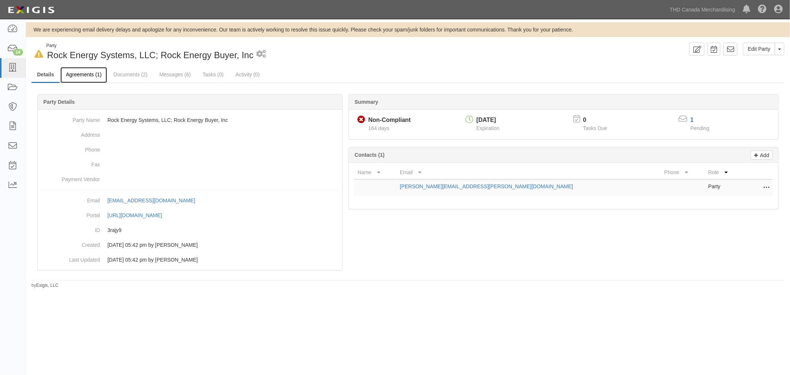
click at [93, 73] on link "Agreements (1)" at bounding box center [83, 75] width 47 height 16
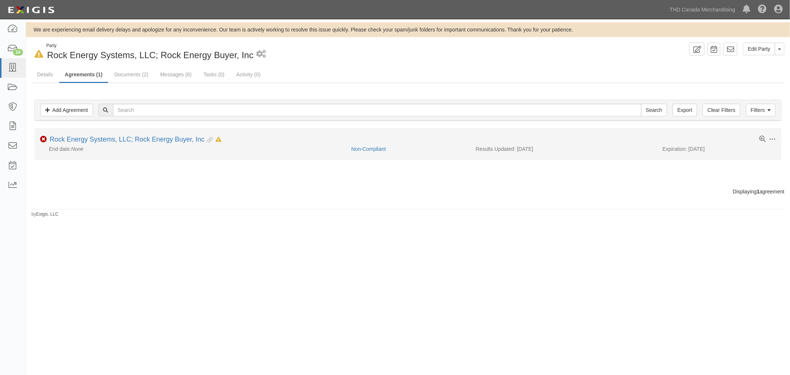
click at [92, 134] on li "Toggle Agreement Dropdown Edit Log activity Add task Send message Archive Non-C…" at bounding box center [407, 143] width 747 height 31
click at [90, 138] on link "Rock Energy Systems, LLC; Rock Energy Buyer, Inc" at bounding box center [127, 139] width 155 height 7
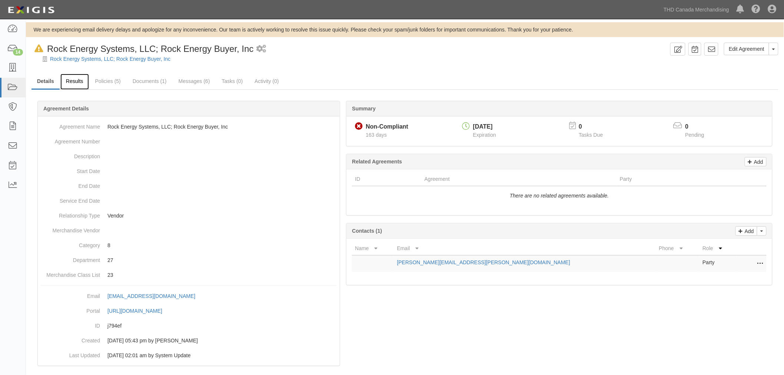
click at [69, 81] on link "Results" at bounding box center [74, 82] width 29 height 16
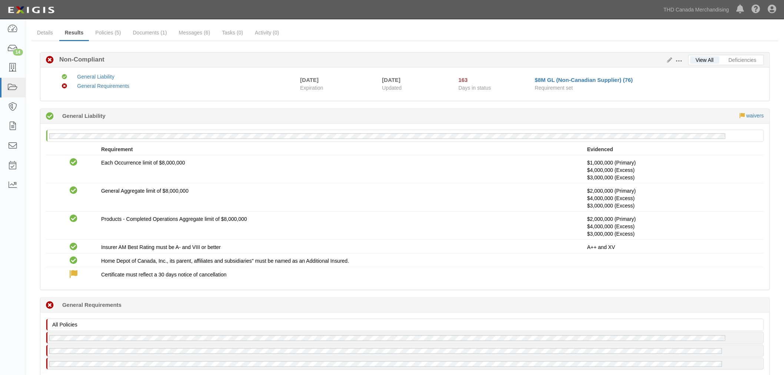
scroll to position [29, 0]
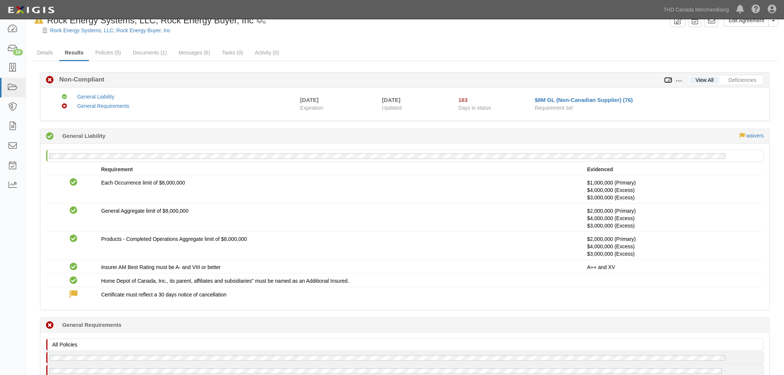
click at [667, 82] on icon at bounding box center [668, 80] width 8 height 5
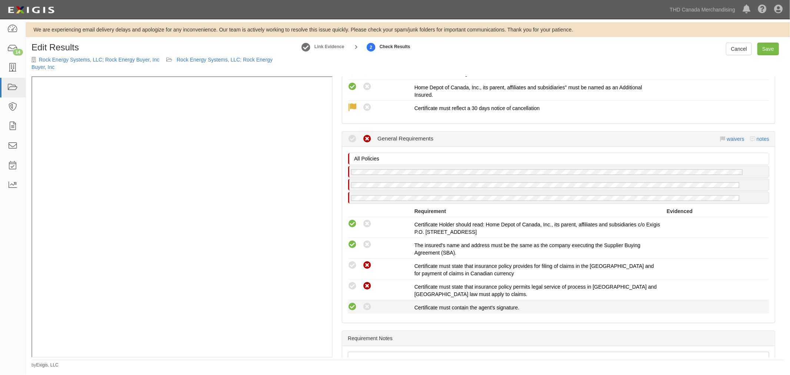
scroll to position [329, 0]
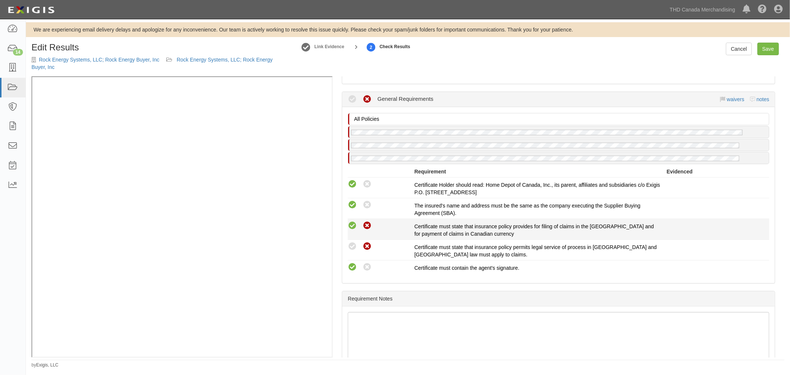
click at [352, 223] on icon at bounding box center [352, 225] width 9 height 9
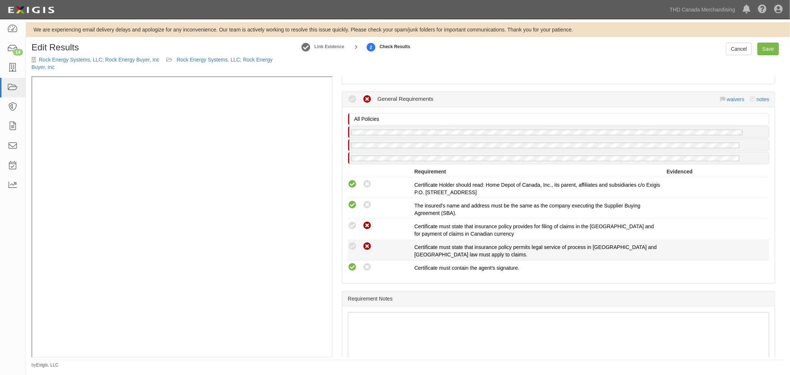
radio input "true"
click at [353, 245] on icon at bounding box center [352, 246] width 9 height 9
radio input "true"
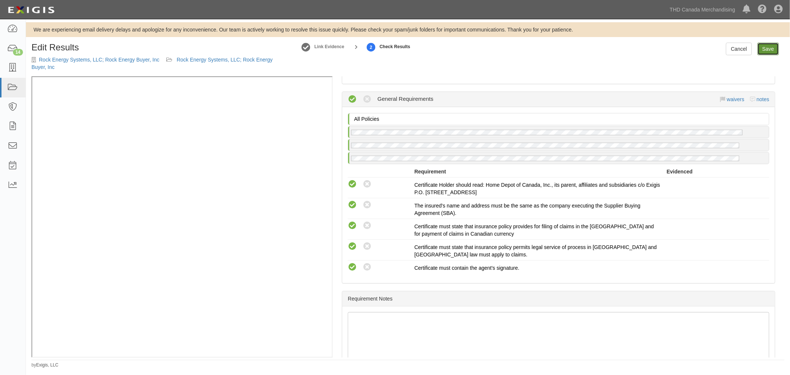
click at [767, 48] on link "Save" at bounding box center [767, 49] width 21 height 13
radio input "true"
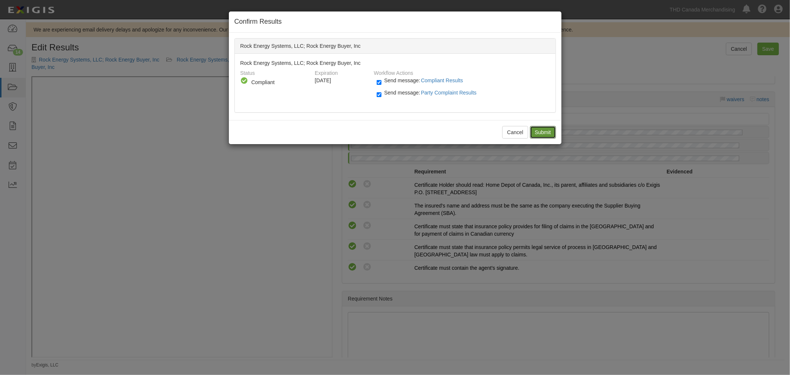
click at [541, 132] on input "Submit" at bounding box center [543, 132] width 26 height 13
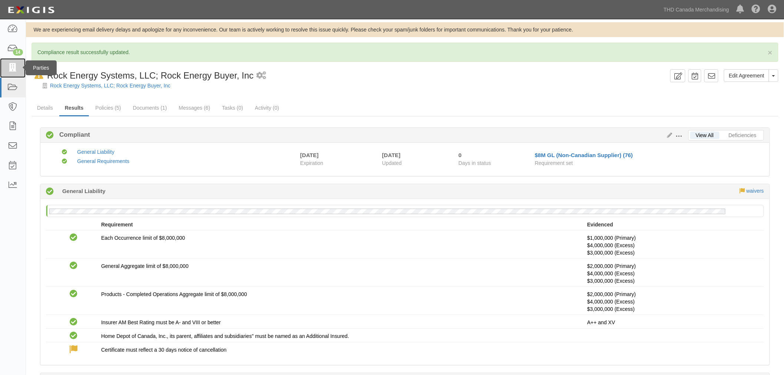
click at [10, 66] on icon at bounding box center [12, 68] width 10 height 9
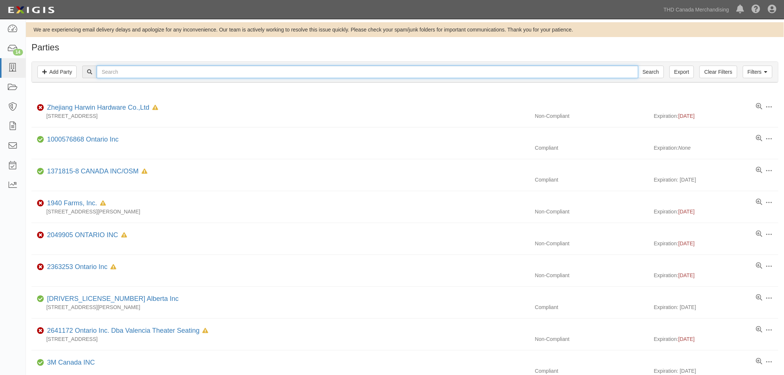
click at [151, 71] on input "text" at bounding box center [367, 72] width 541 height 13
type input "[GEOGRAPHIC_DATA]"
click at [638, 66] on input "Search" at bounding box center [651, 72] width 26 height 13
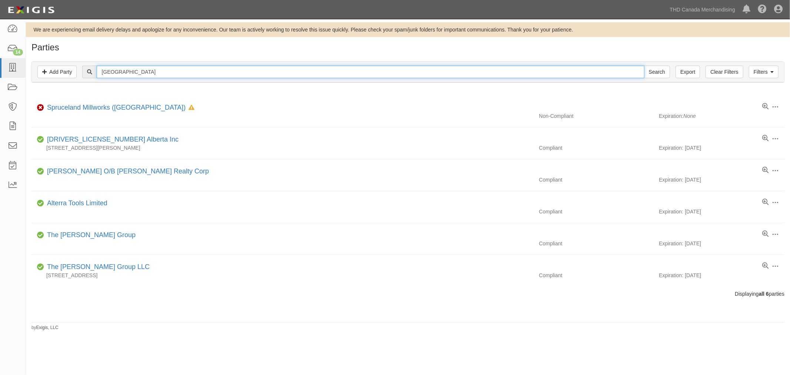
paste input "INNOVATIVE EYEWEAR"
type input "INNOVATIVE EYEWEAR"
click at [648, 69] on input "Search" at bounding box center [657, 72] width 26 height 13
